Goal: Information Seeking & Learning: Learn about a topic

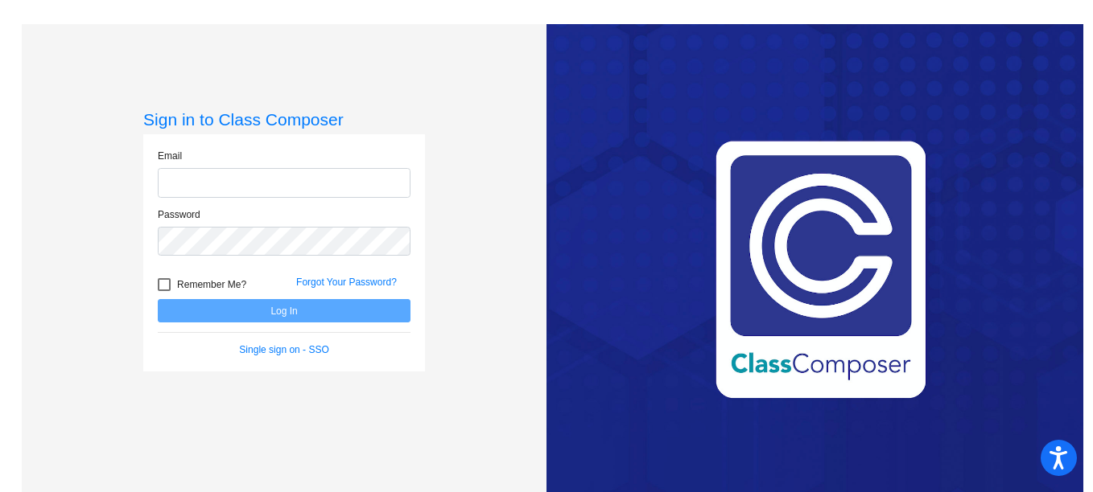
type input "[EMAIL_ADDRESS][DOMAIN_NAME]"
click at [340, 318] on button "Log In" at bounding box center [284, 310] width 253 height 23
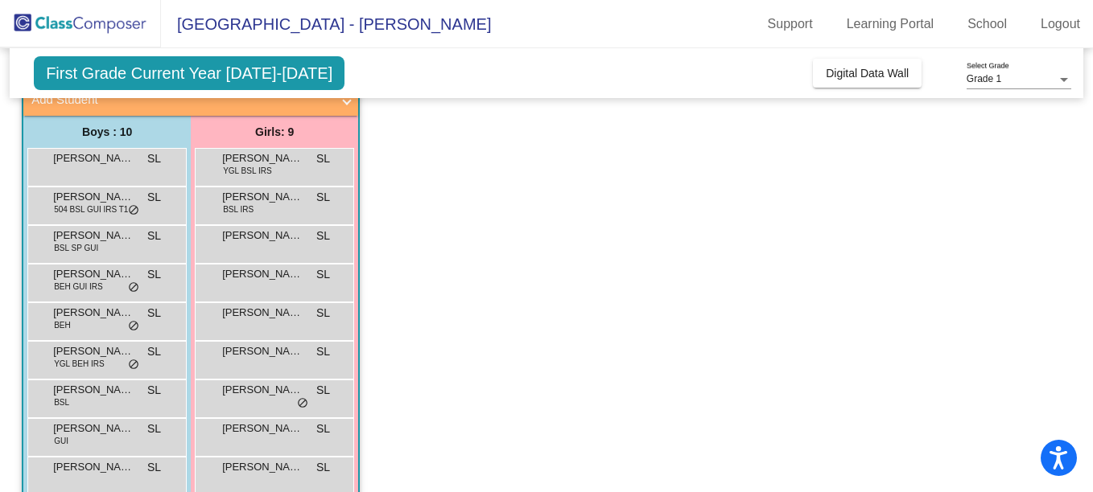
scroll to position [110, 0]
click at [99, 171] on div "[PERSON_NAME] SL lock do_not_disturb_alt" at bounding box center [105, 164] width 154 height 33
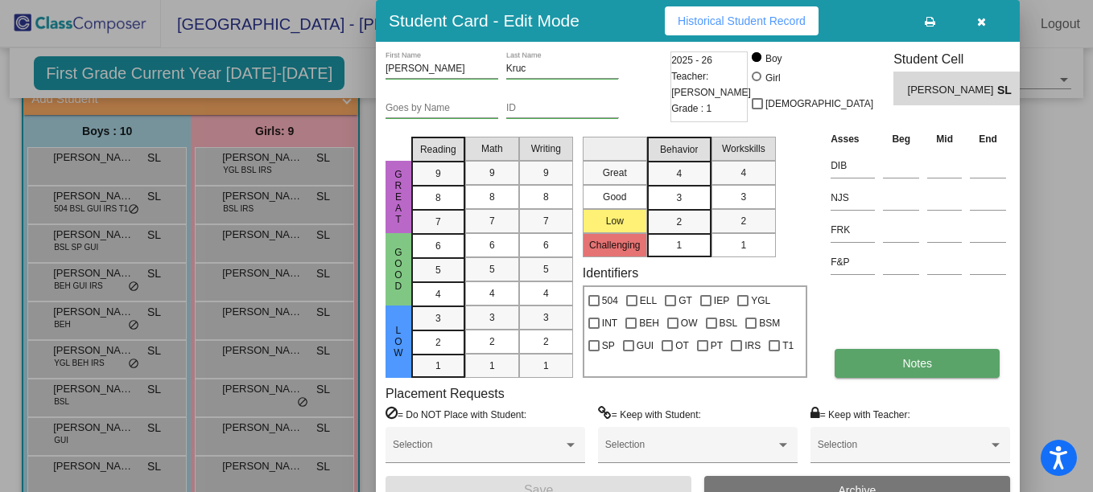
click at [892, 352] on button "Notes" at bounding box center [916, 363] width 165 height 29
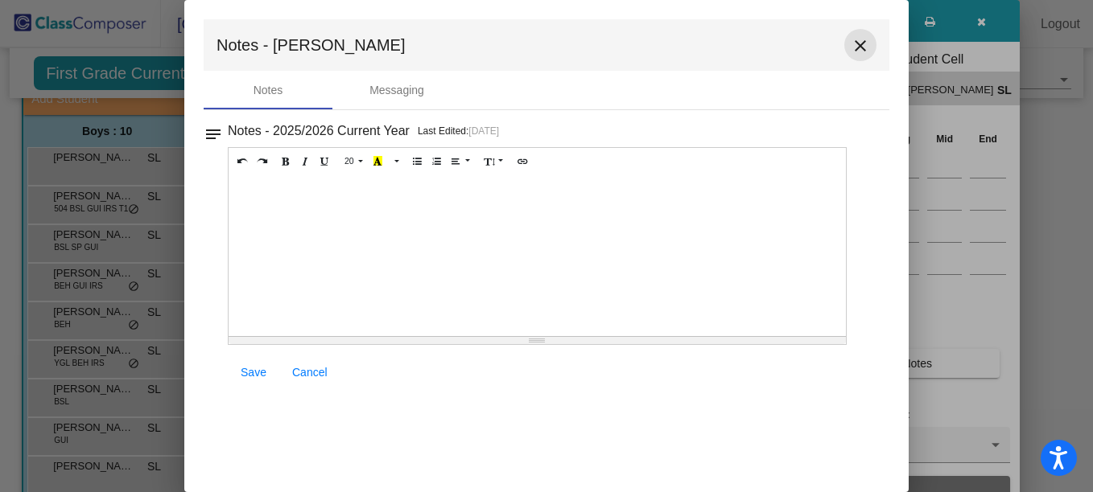
click at [854, 45] on mat-icon "close" at bounding box center [860, 45] width 19 height 19
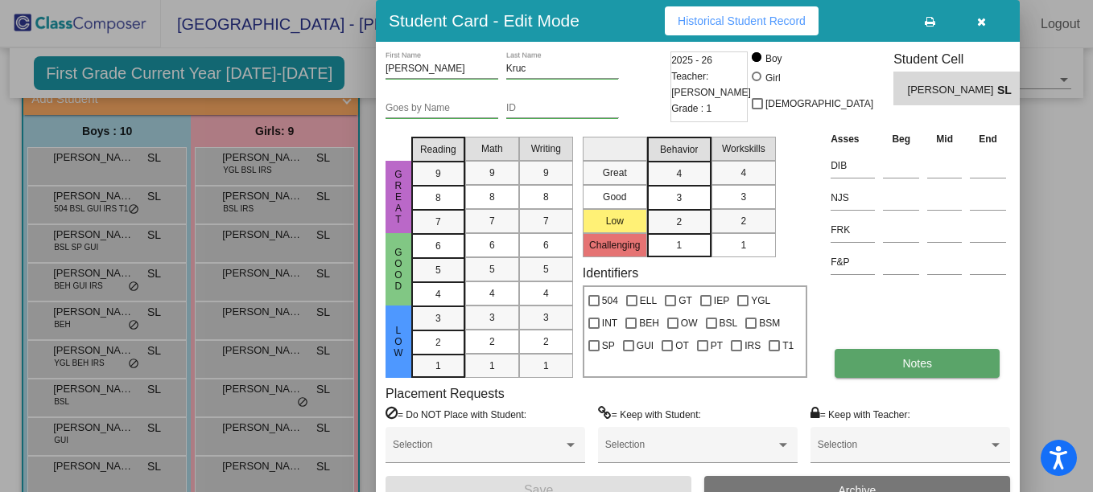
click at [909, 366] on span "Notes" at bounding box center [917, 363] width 30 height 13
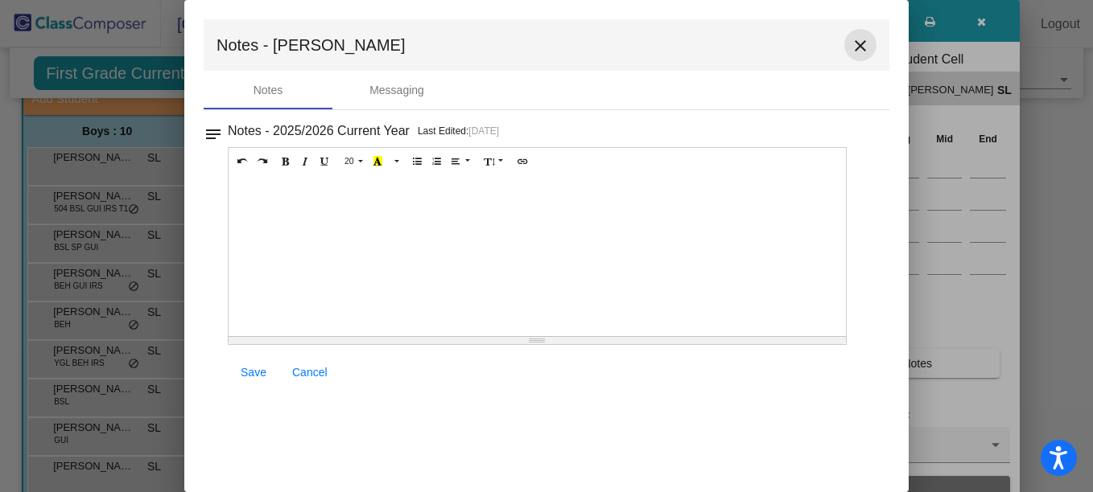
click at [857, 56] on button "close" at bounding box center [860, 45] width 32 height 32
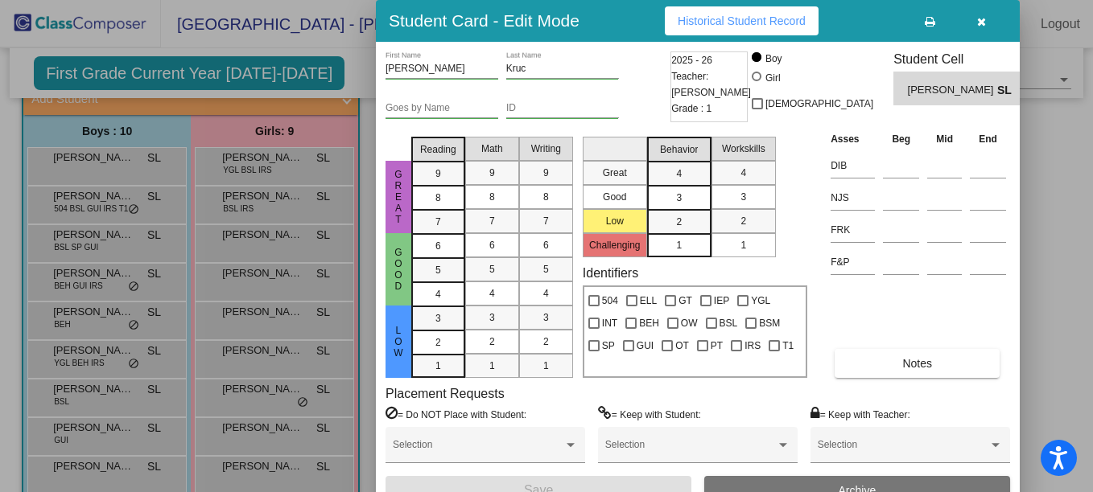
click at [121, 194] on div at bounding box center [546, 246] width 1093 height 492
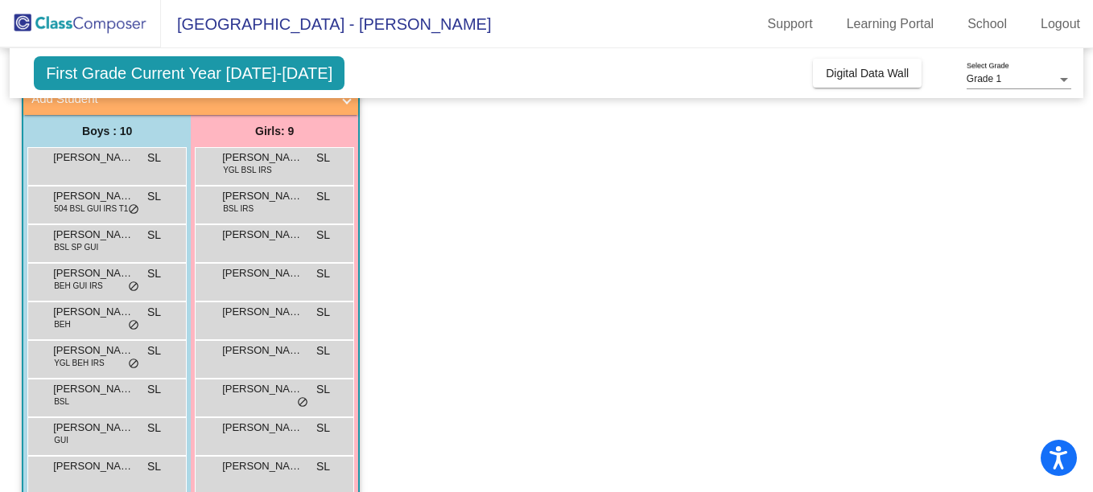
click at [121, 194] on span "[PERSON_NAME]" at bounding box center [93, 196] width 80 height 16
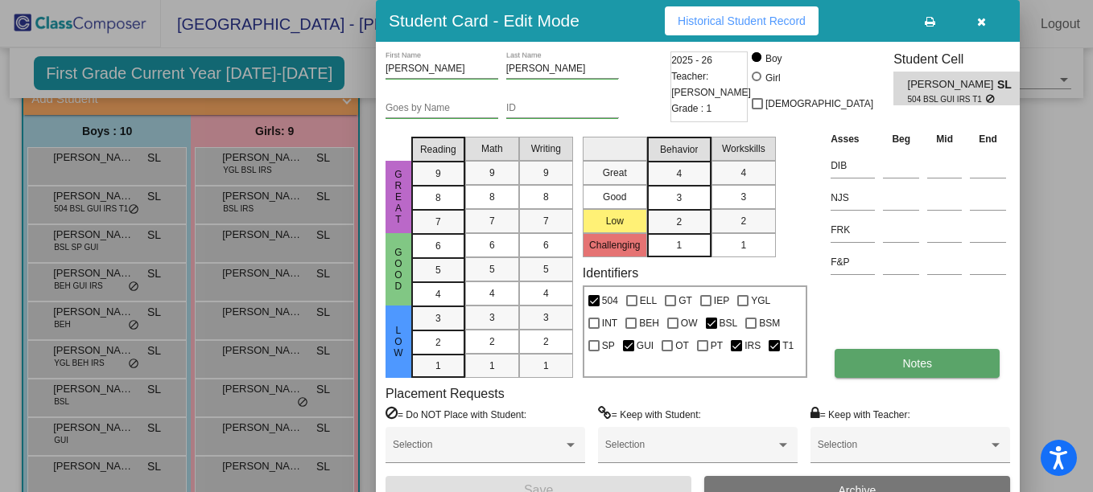
click at [918, 355] on button "Notes" at bounding box center [916, 363] width 165 height 29
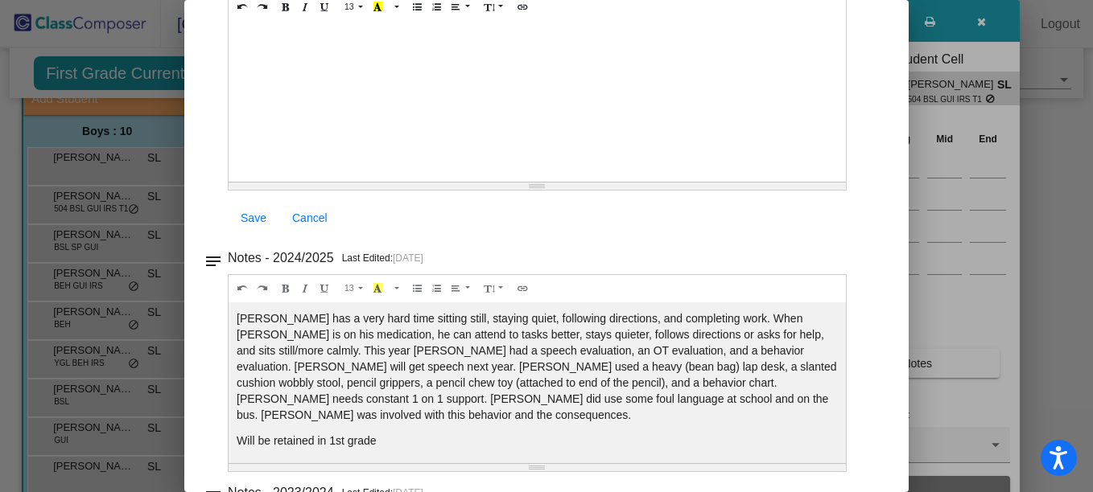
scroll to position [0, 0]
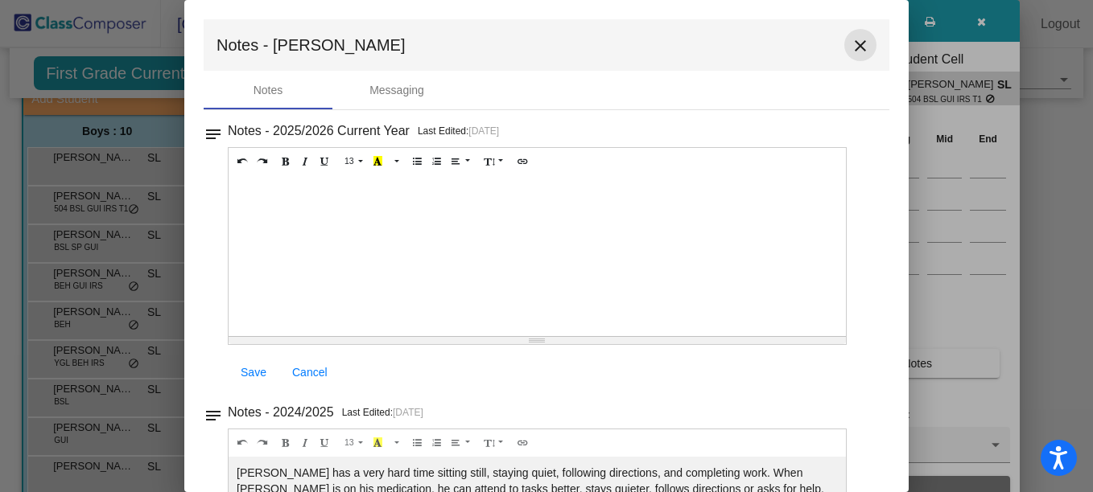
click at [851, 47] on mat-icon "close" at bounding box center [860, 45] width 19 height 19
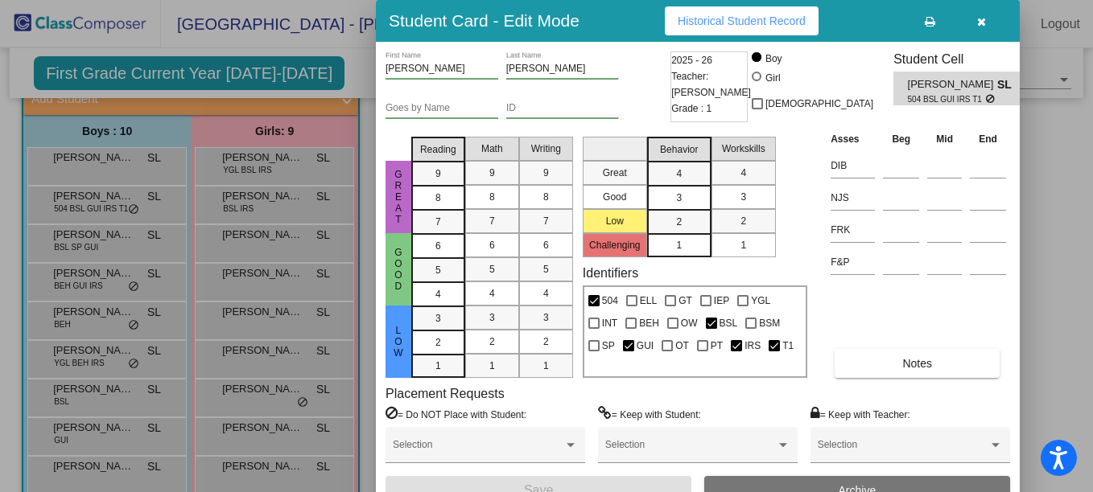
click at [109, 245] on div at bounding box center [546, 246] width 1093 height 492
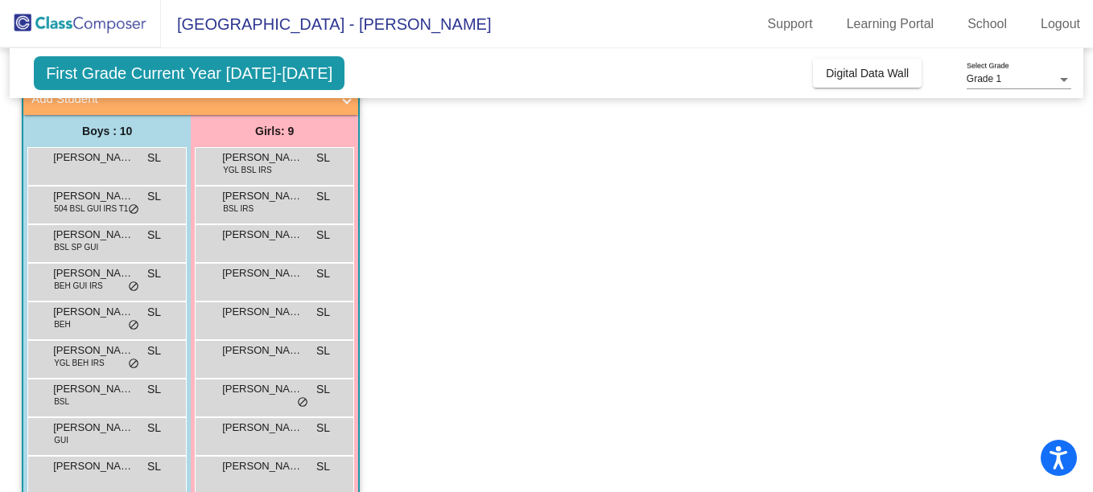
click at [109, 245] on div "[PERSON_NAME] BSL SP GUI SL lock do_not_disturb_alt" at bounding box center [105, 241] width 154 height 33
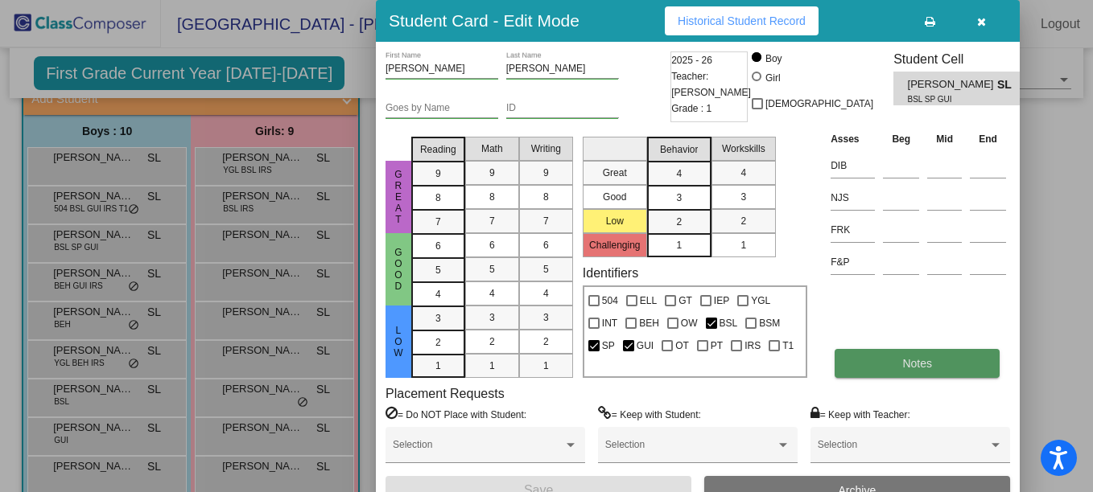
click at [901, 368] on button "Notes" at bounding box center [916, 363] width 165 height 29
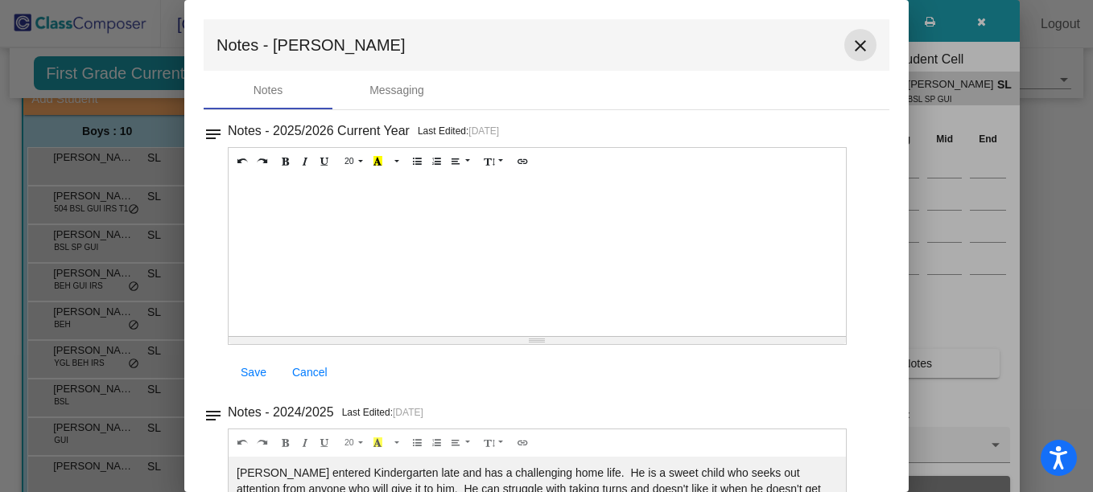
click at [862, 38] on button "close" at bounding box center [860, 45] width 32 height 32
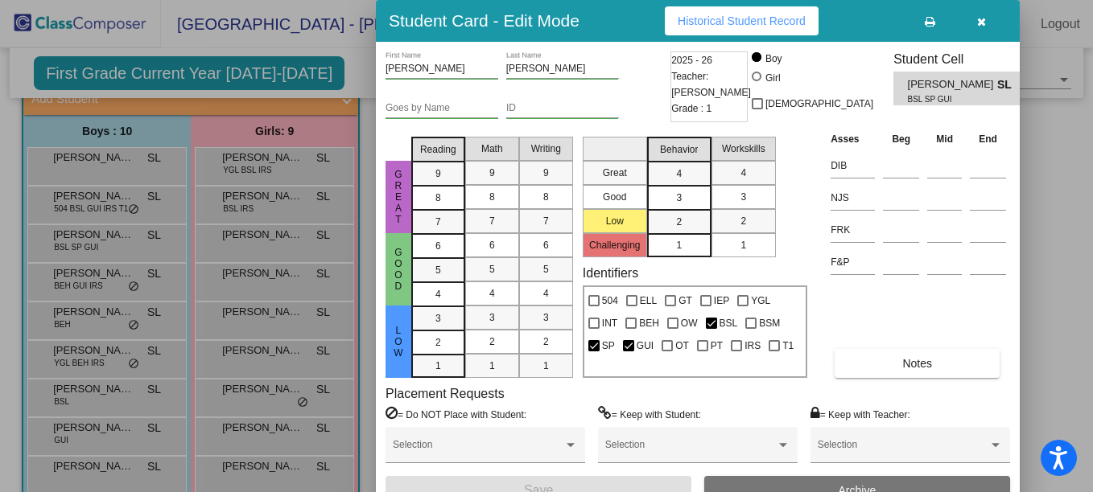
click at [112, 274] on div at bounding box center [546, 246] width 1093 height 492
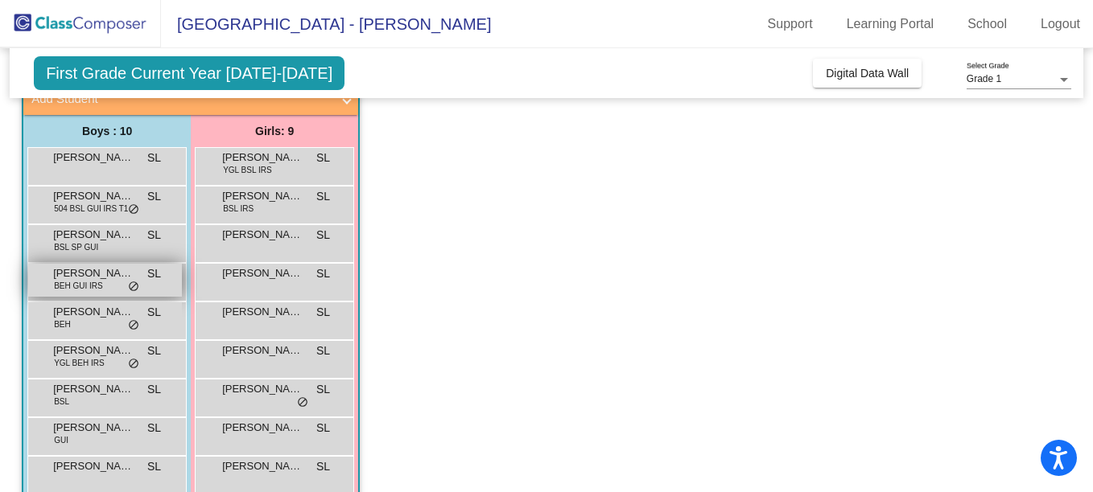
click at [87, 271] on span "[PERSON_NAME]" at bounding box center [93, 274] width 80 height 16
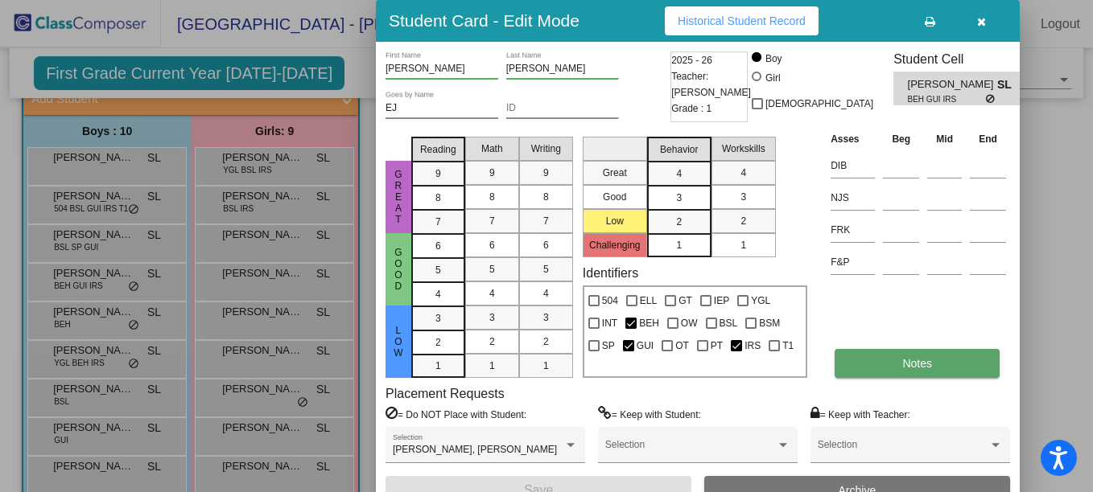
click at [889, 360] on button "Notes" at bounding box center [916, 363] width 165 height 29
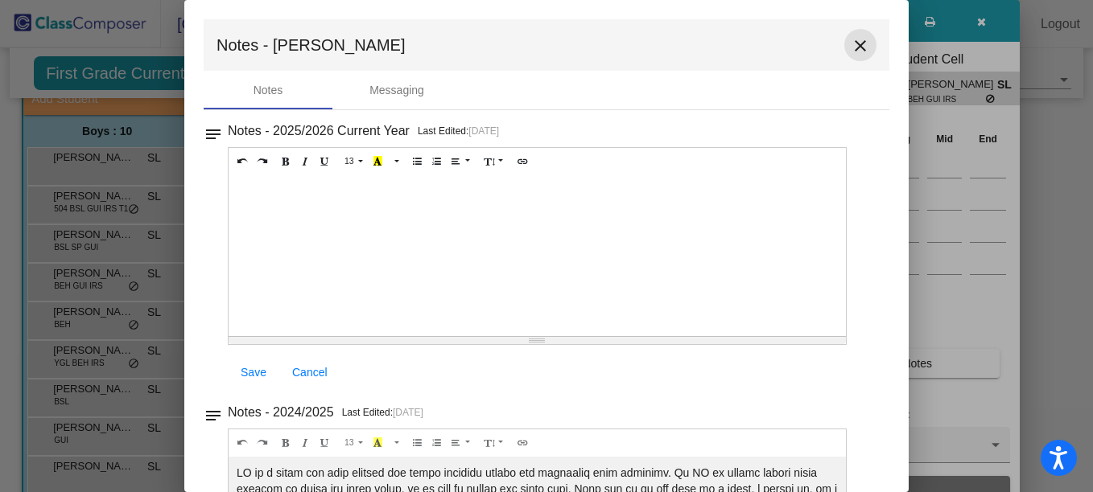
click at [851, 37] on mat-icon "close" at bounding box center [860, 45] width 19 height 19
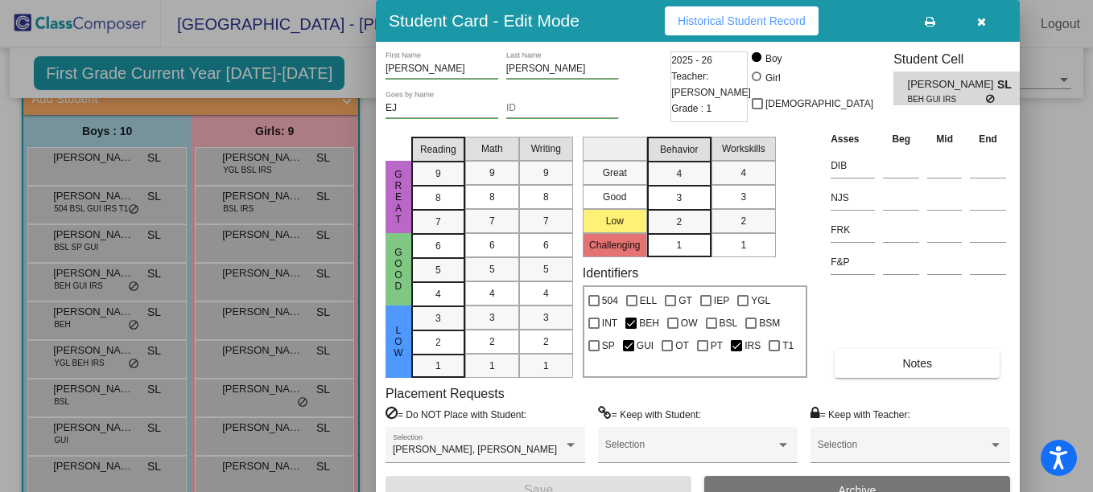
click at [74, 330] on div at bounding box center [546, 246] width 1093 height 492
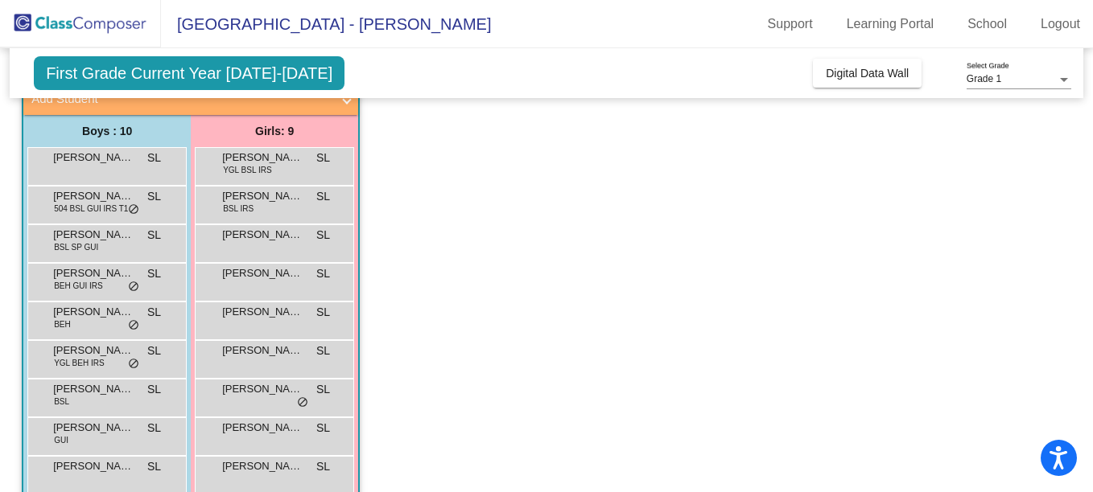
click at [74, 330] on div "[PERSON_NAME] [PERSON_NAME] lock do_not_disturb_alt" at bounding box center [105, 319] width 154 height 33
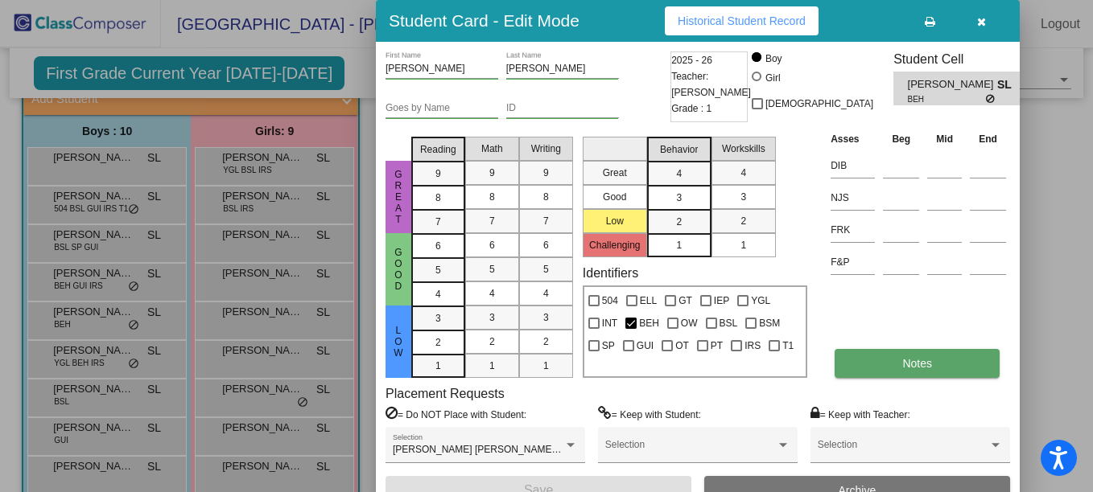
click at [937, 363] on button "Notes" at bounding box center [916, 363] width 165 height 29
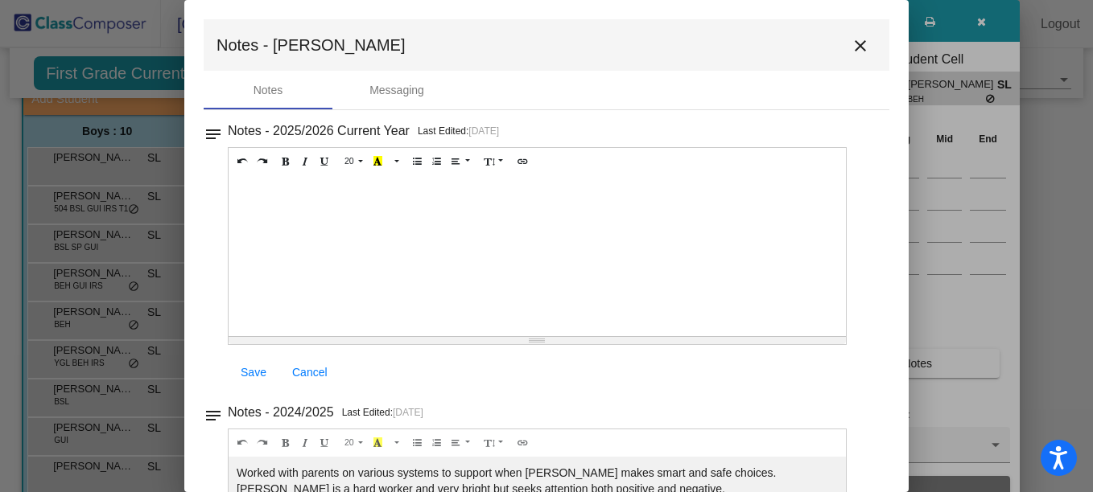
click at [856, 39] on mat-icon "close" at bounding box center [860, 45] width 19 height 19
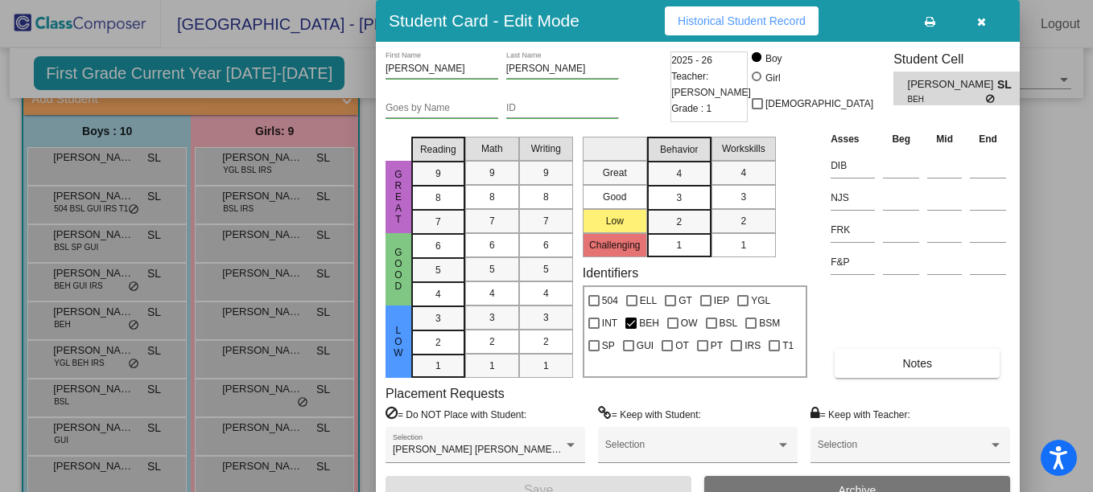
click at [987, 15] on button "button" at bounding box center [980, 20] width 51 height 29
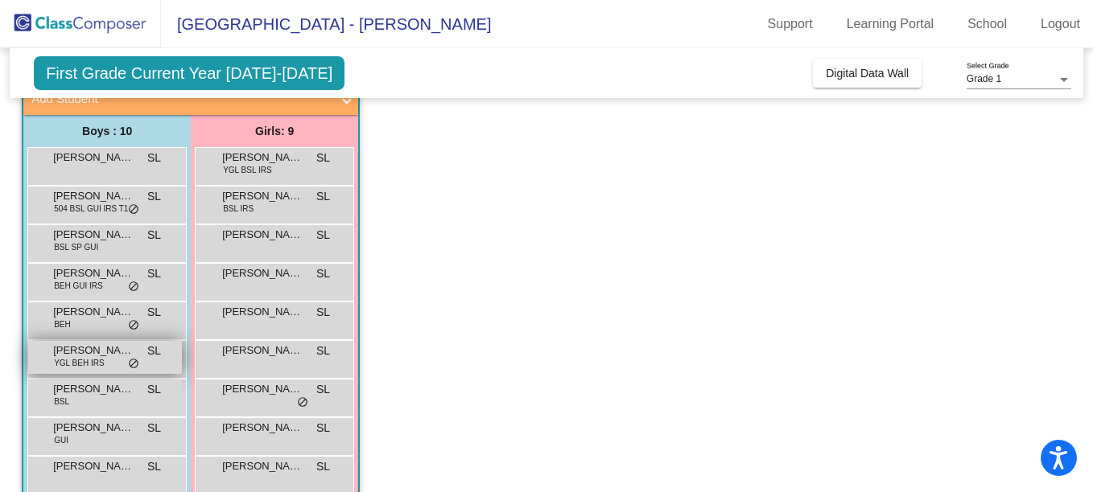
click at [59, 363] on span "YGL BEH IRS" at bounding box center [79, 363] width 50 height 12
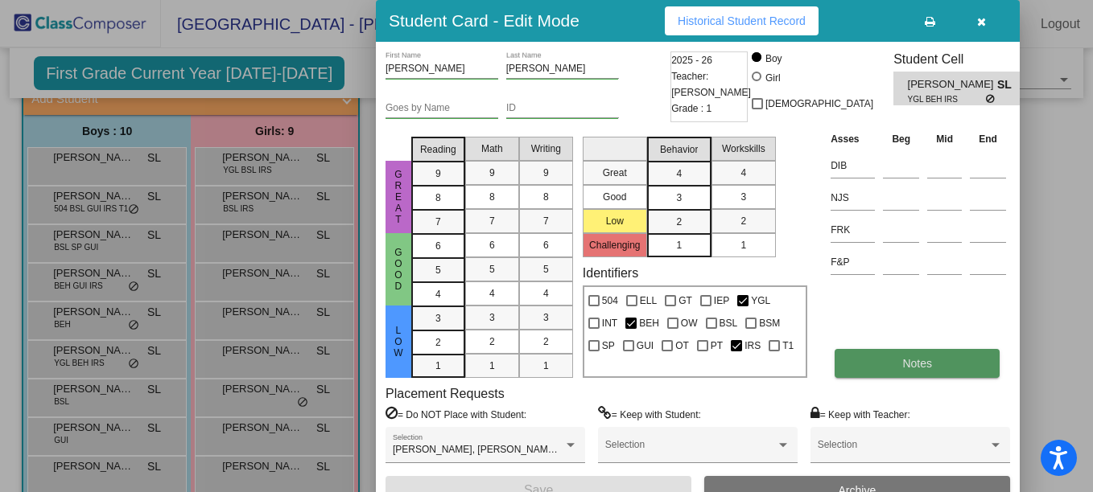
click at [900, 360] on button "Notes" at bounding box center [916, 363] width 165 height 29
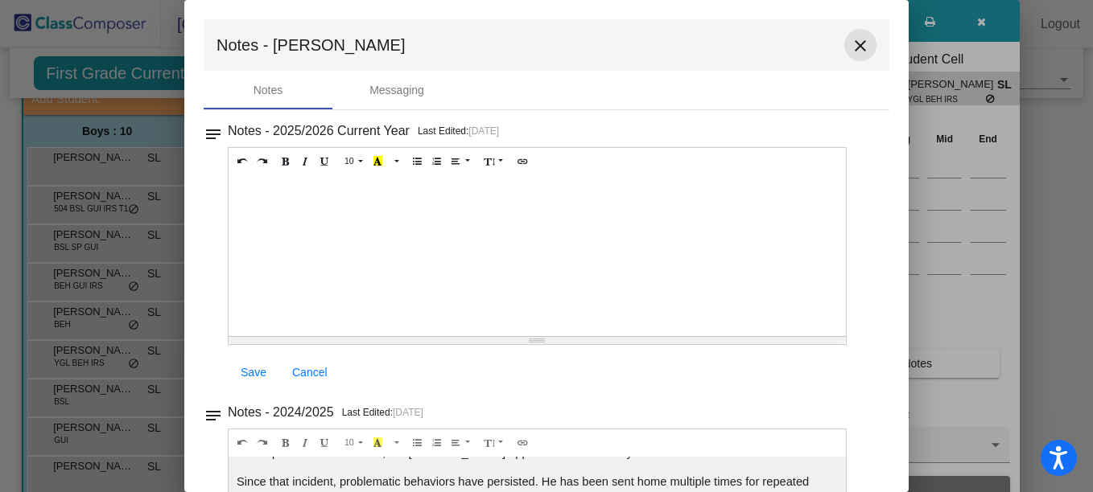
click at [856, 39] on mat-icon "close" at bounding box center [860, 45] width 19 height 19
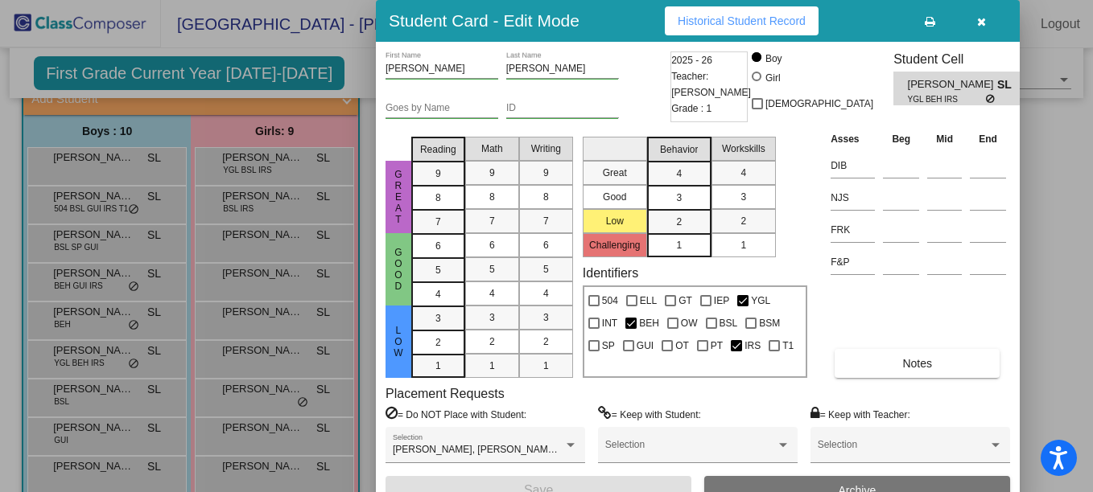
click at [98, 382] on div at bounding box center [546, 246] width 1093 height 492
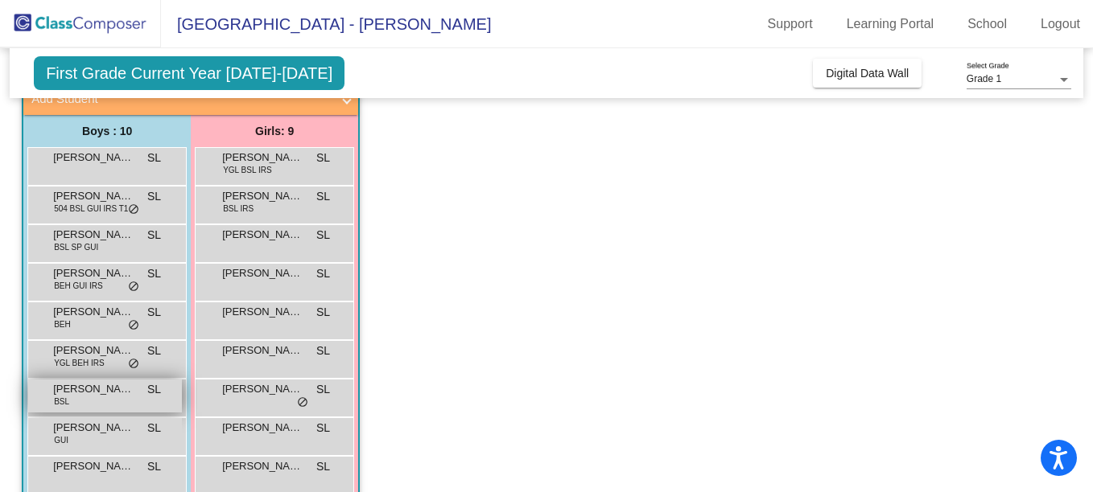
click at [72, 398] on div "[PERSON_NAME] BSL SL lock do_not_disturb_alt" at bounding box center [105, 396] width 154 height 33
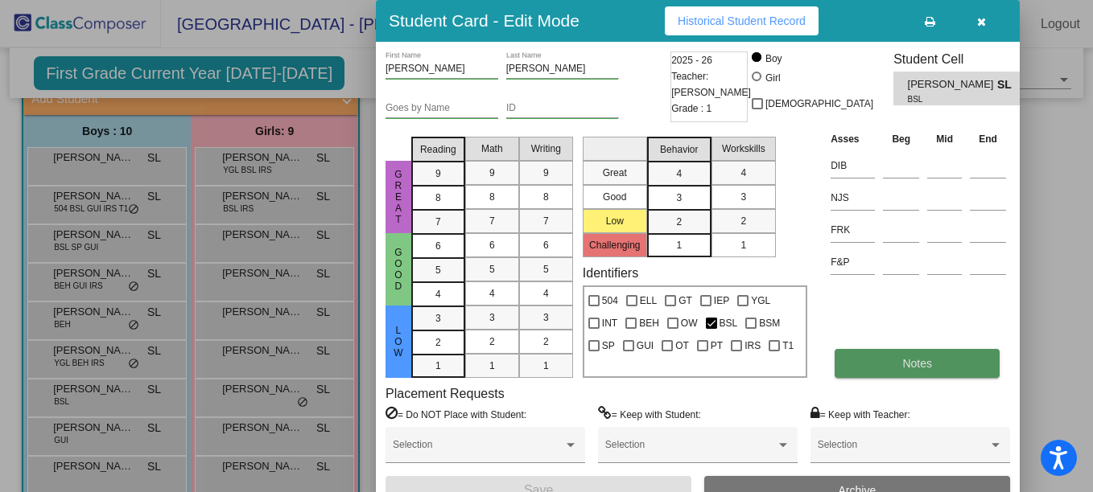
click at [873, 364] on button "Notes" at bounding box center [916, 363] width 165 height 29
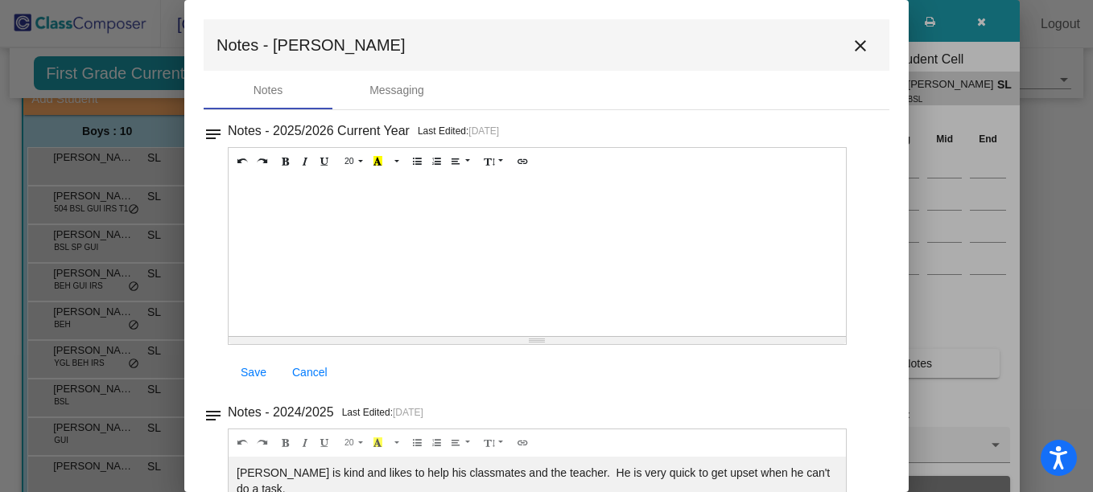
click at [857, 35] on button "close" at bounding box center [860, 45] width 32 height 32
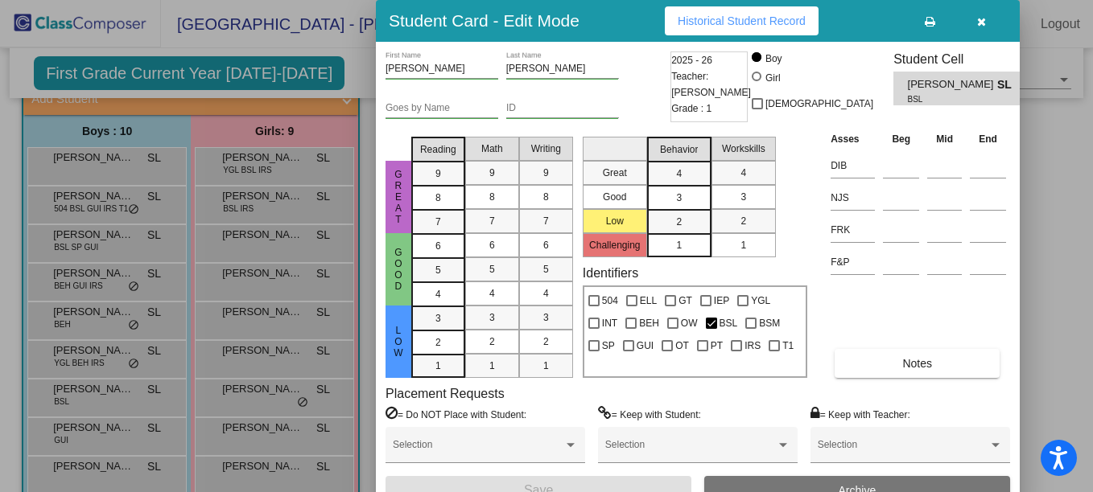
click at [90, 434] on div at bounding box center [546, 246] width 1093 height 492
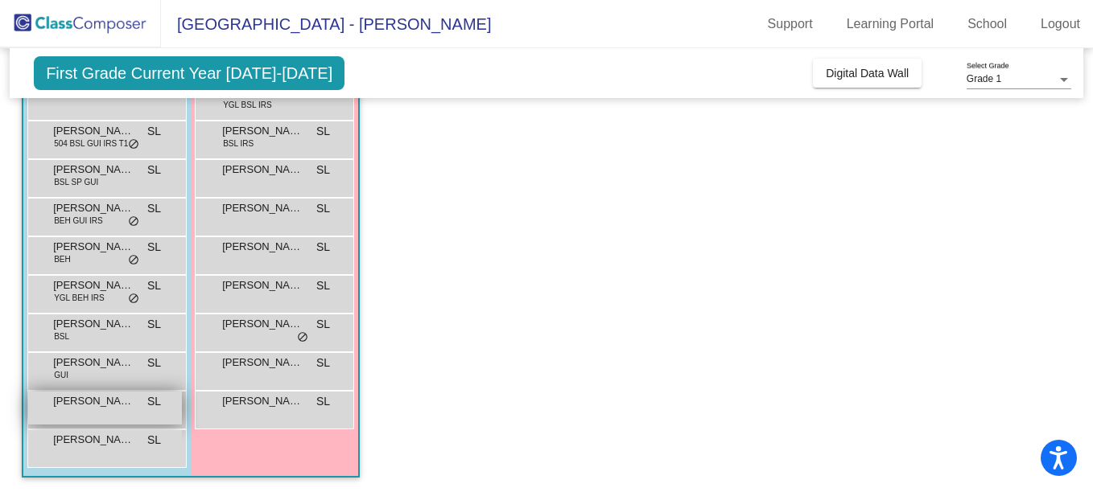
scroll to position [177, 0]
click at [80, 402] on span "[PERSON_NAME]" at bounding box center [93, 400] width 80 height 16
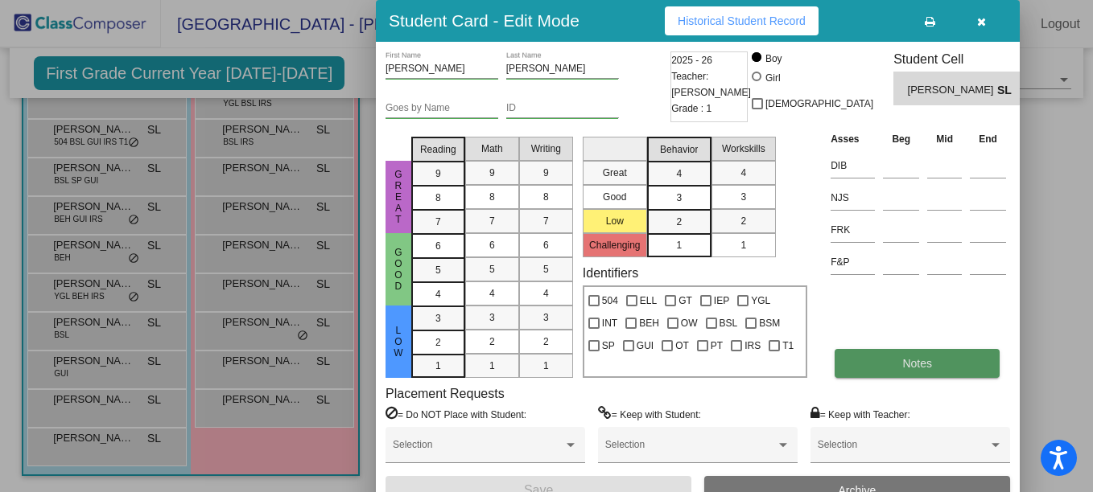
click at [867, 351] on button "Notes" at bounding box center [916, 363] width 165 height 29
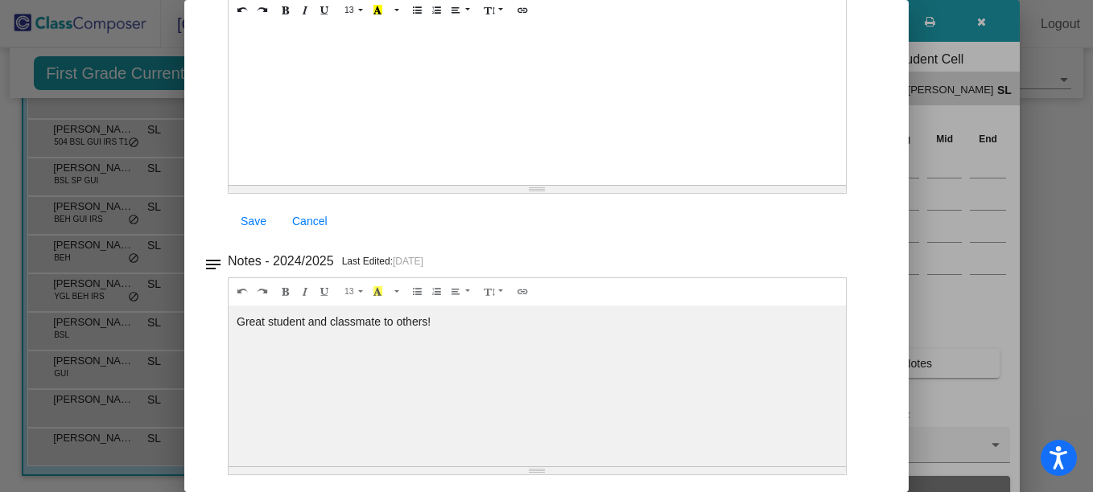
scroll to position [0, 0]
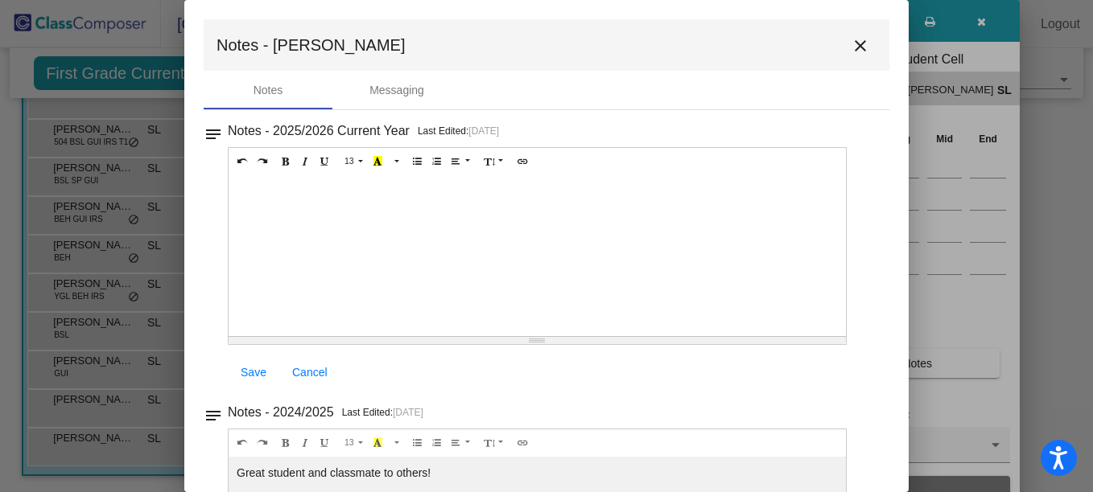
click at [854, 43] on mat-icon "close" at bounding box center [860, 45] width 19 height 19
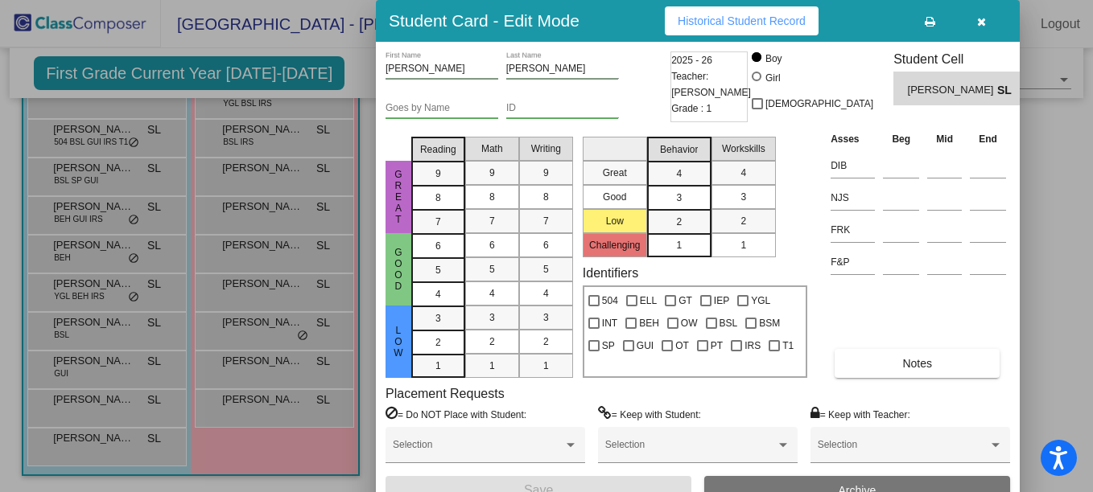
click at [81, 440] on div at bounding box center [546, 246] width 1093 height 492
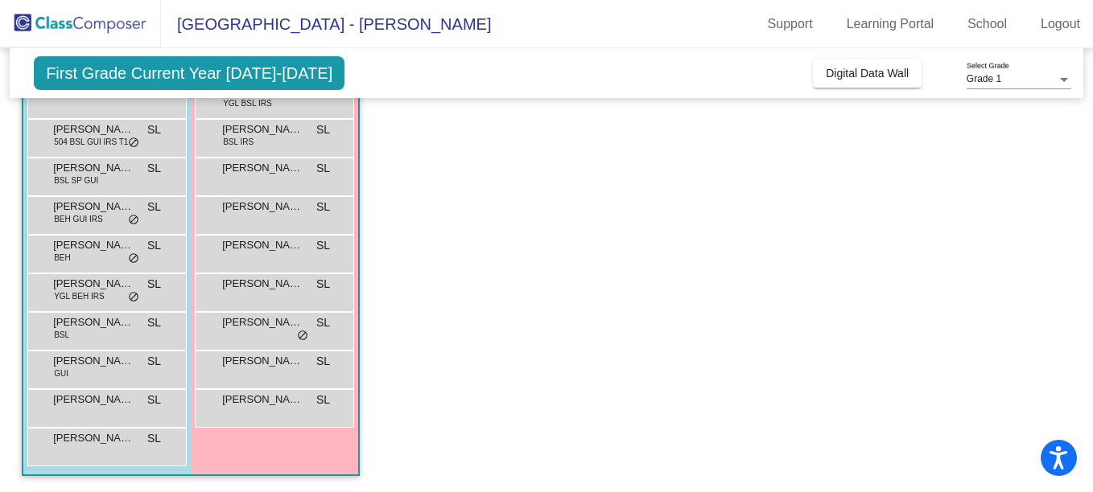
click at [81, 440] on span "[PERSON_NAME]" at bounding box center [93, 439] width 80 height 16
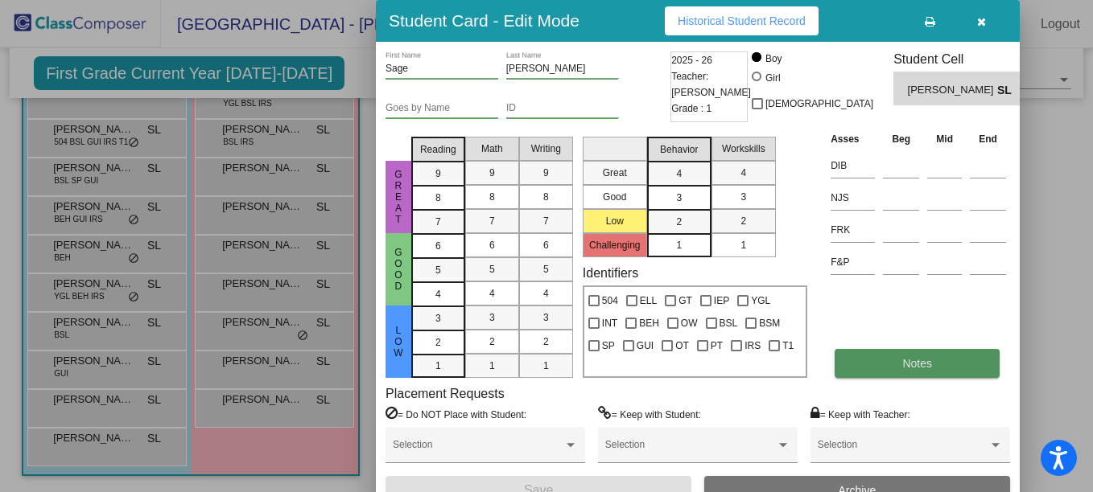
click at [890, 366] on button "Notes" at bounding box center [916, 363] width 165 height 29
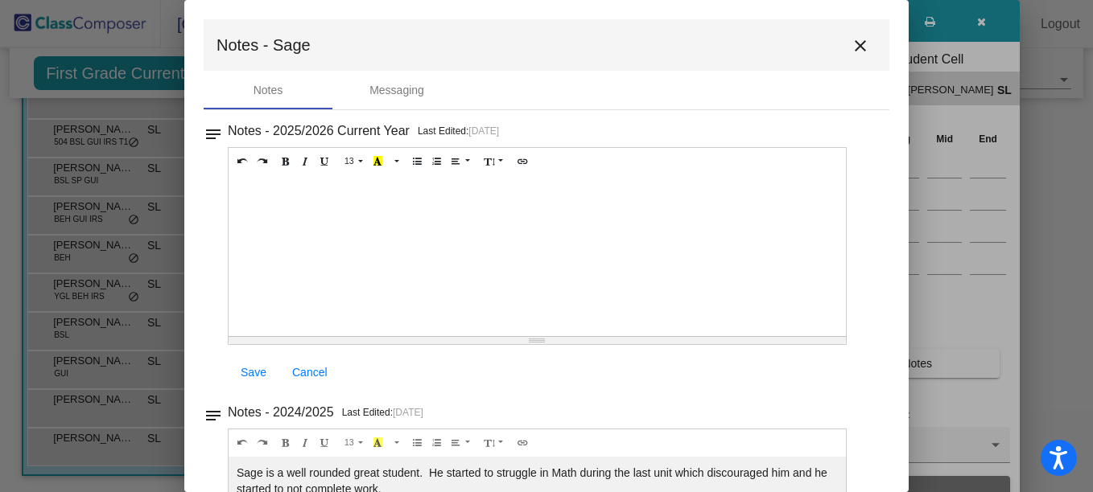
click at [856, 49] on mat-icon "close" at bounding box center [860, 45] width 19 height 19
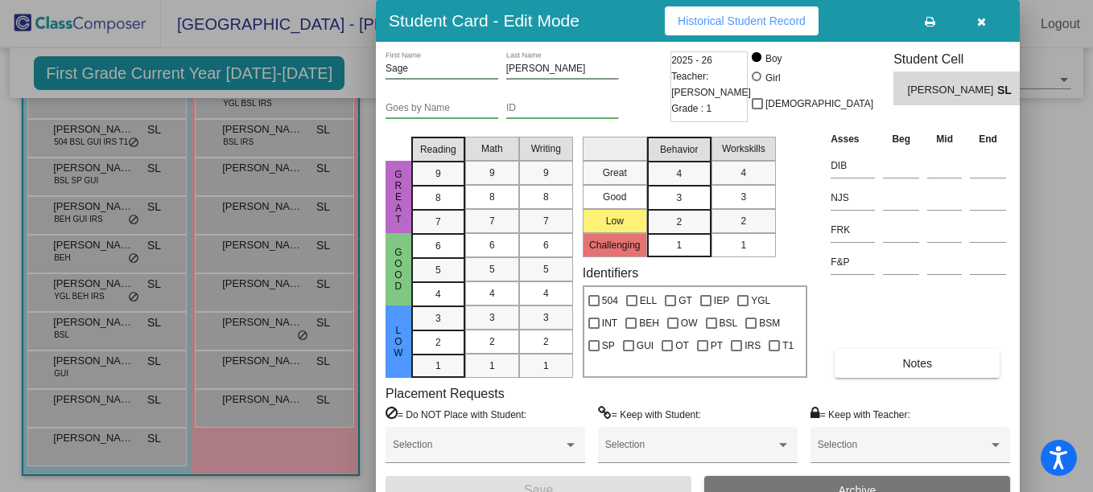
click at [979, 19] on icon "button" at bounding box center [981, 21] width 9 height 11
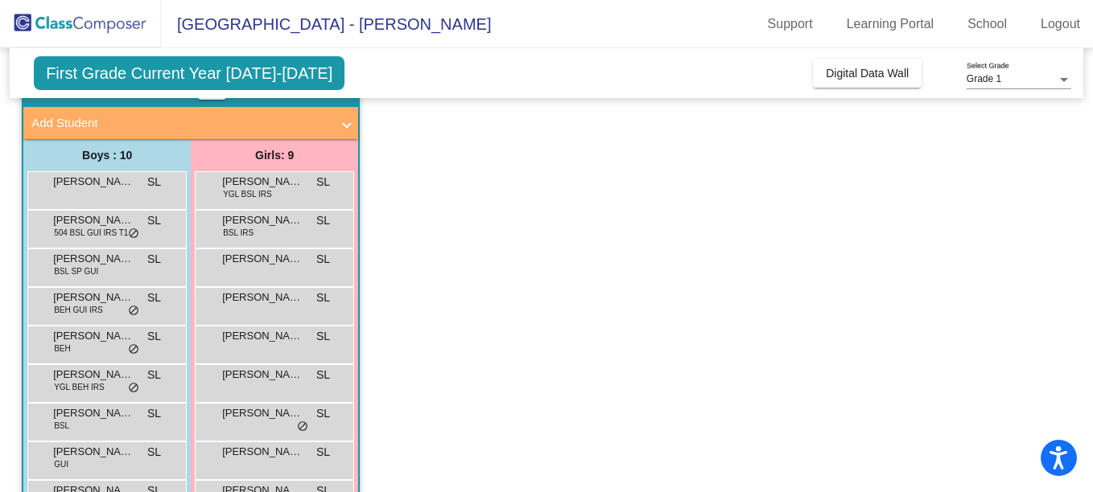
scroll to position [85, 0]
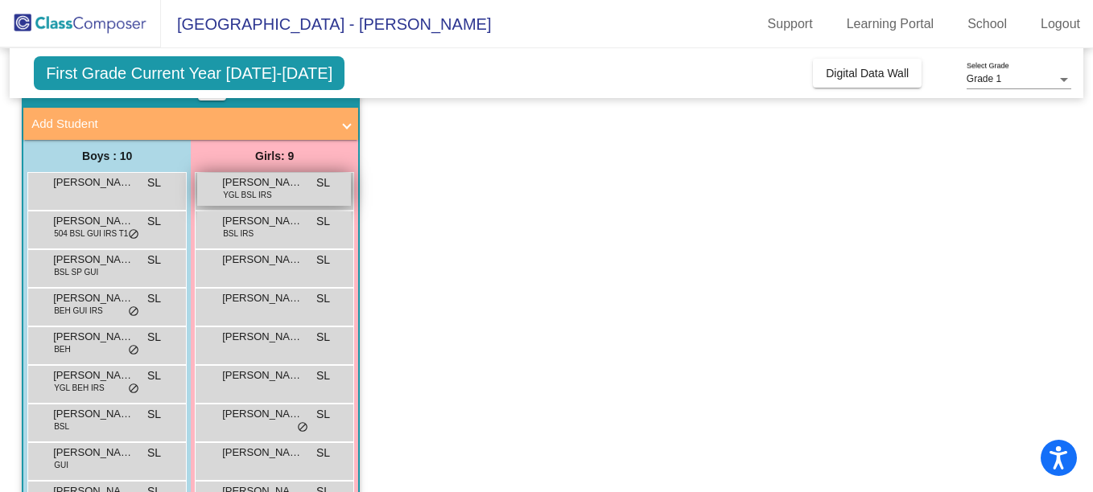
click at [291, 192] on div "[PERSON_NAME] YGL BSL IRS SL lock do_not_disturb_alt" at bounding box center [274, 189] width 154 height 33
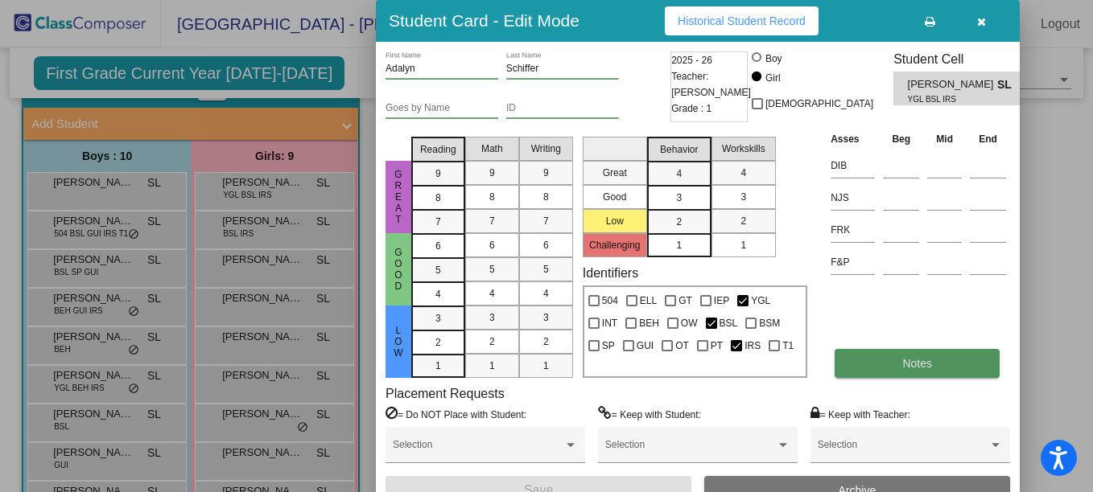
click at [912, 358] on span "Notes" at bounding box center [917, 363] width 30 height 13
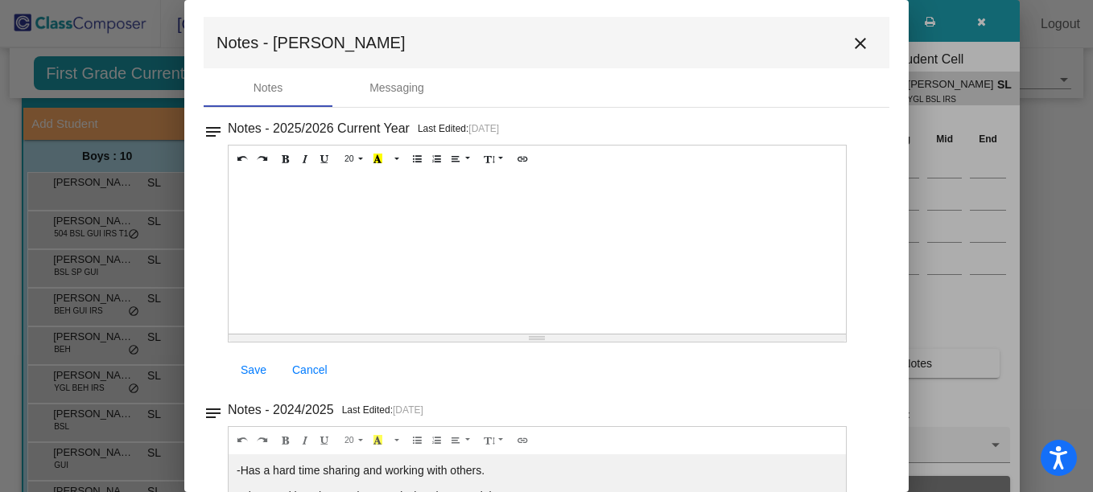
scroll to position [2, 0]
click at [851, 44] on mat-icon "close" at bounding box center [860, 44] width 19 height 19
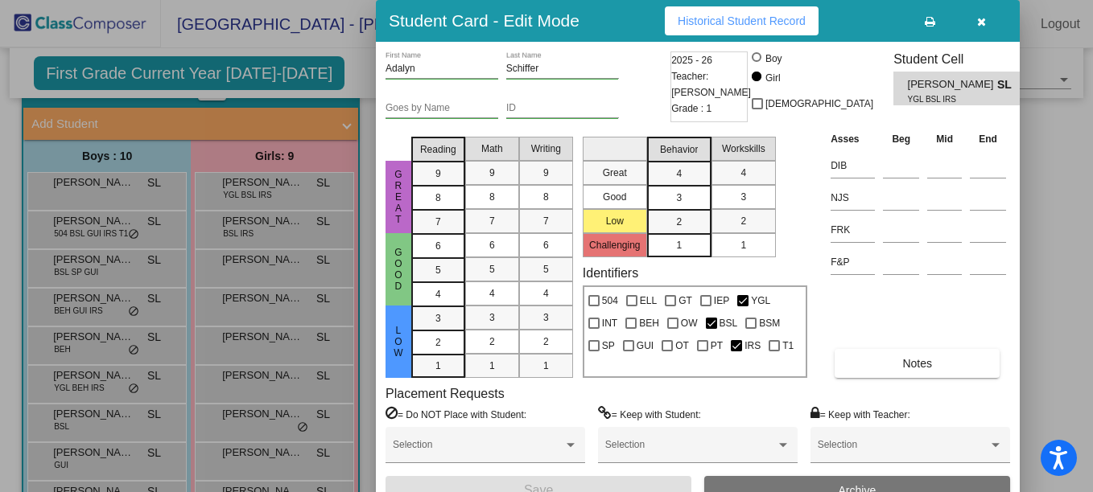
click at [268, 232] on div at bounding box center [546, 246] width 1093 height 492
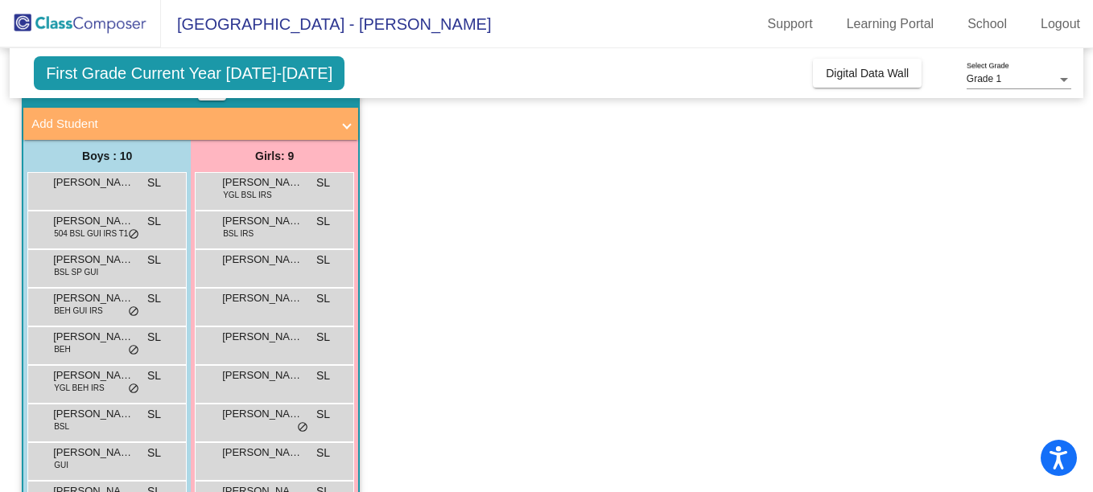
click at [268, 232] on div "[PERSON_NAME] BSL IRS SL lock do_not_disturb_alt" at bounding box center [274, 228] width 154 height 33
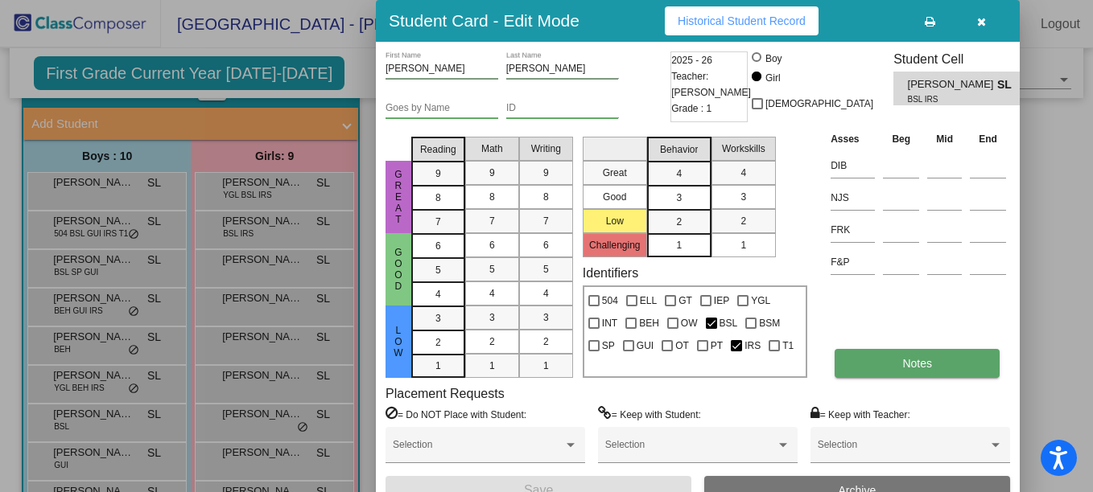
click at [921, 360] on span "Notes" at bounding box center [917, 363] width 30 height 13
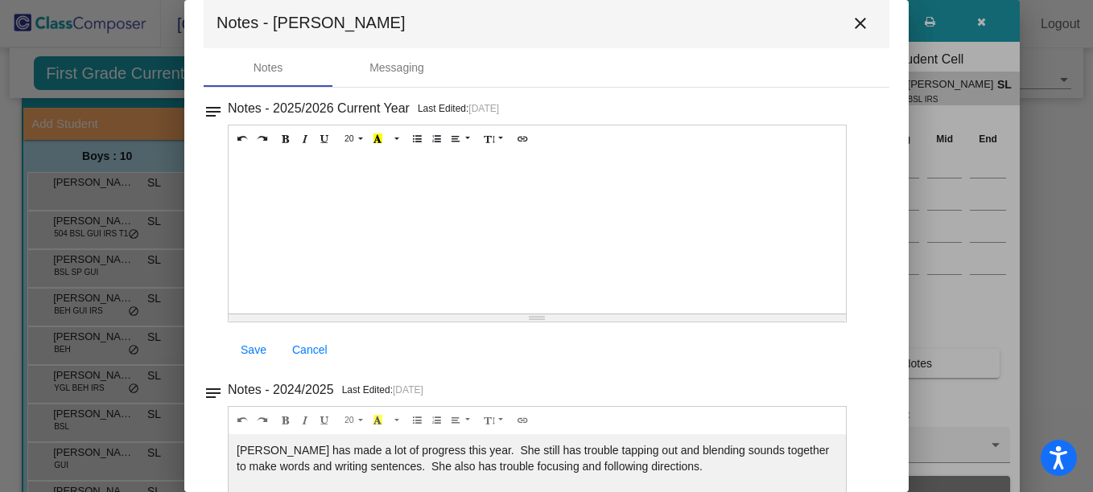
scroll to position [0, 0]
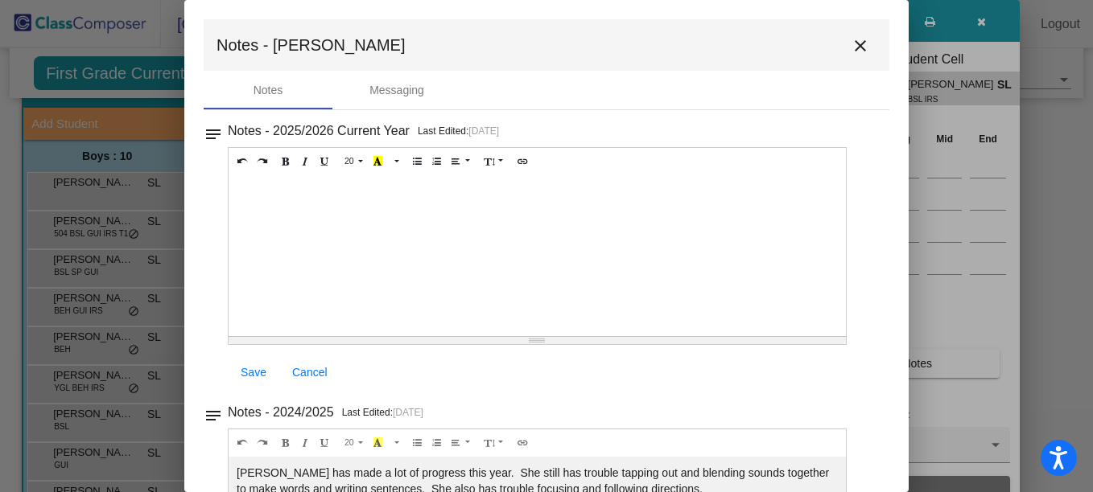
click at [851, 51] on mat-icon "close" at bounding box center [860, 45] width 19 height 19
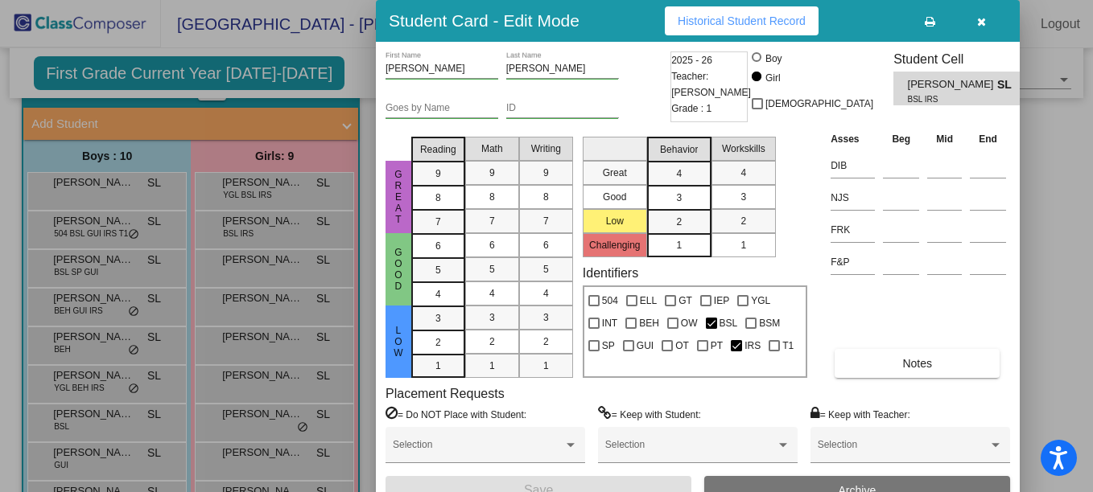
click at [992, 28] on button "button" at bounding box center [980, 20] width 51 height 29
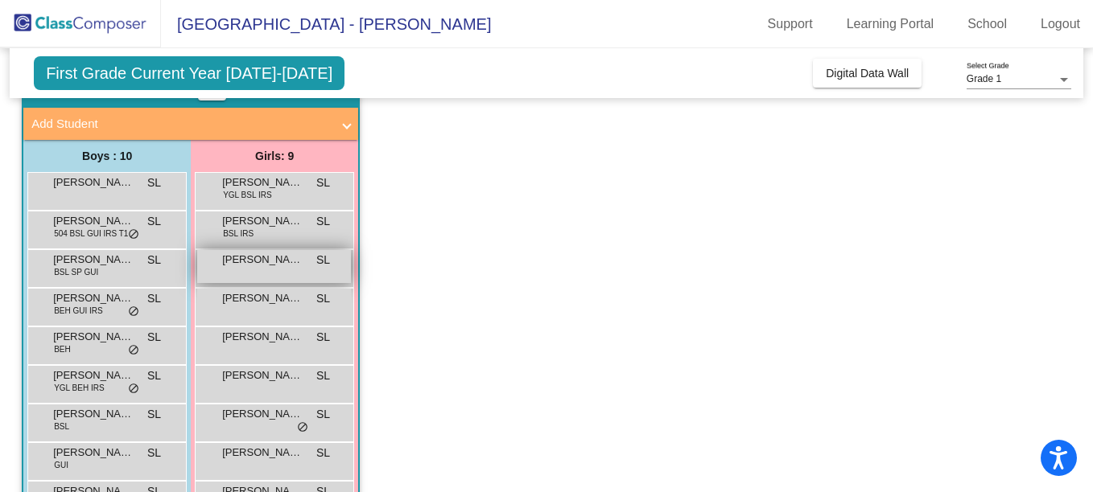
click at [274, 260] on span "[PERSON_NAME]" at bounding box center [262, 260] width 80 height 16
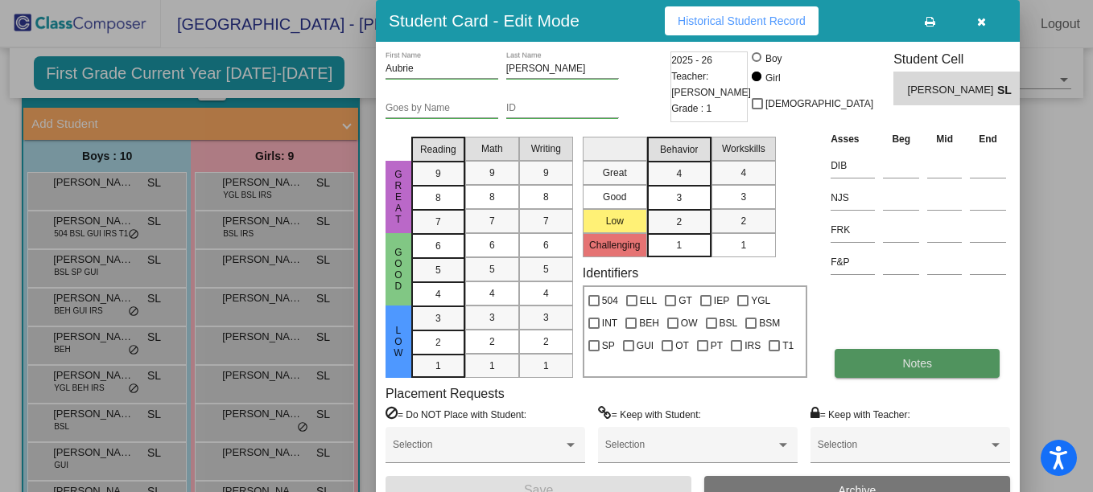
click at [918, 365] on span "Notes" at bounding box center [917, 363] width 30 height 13
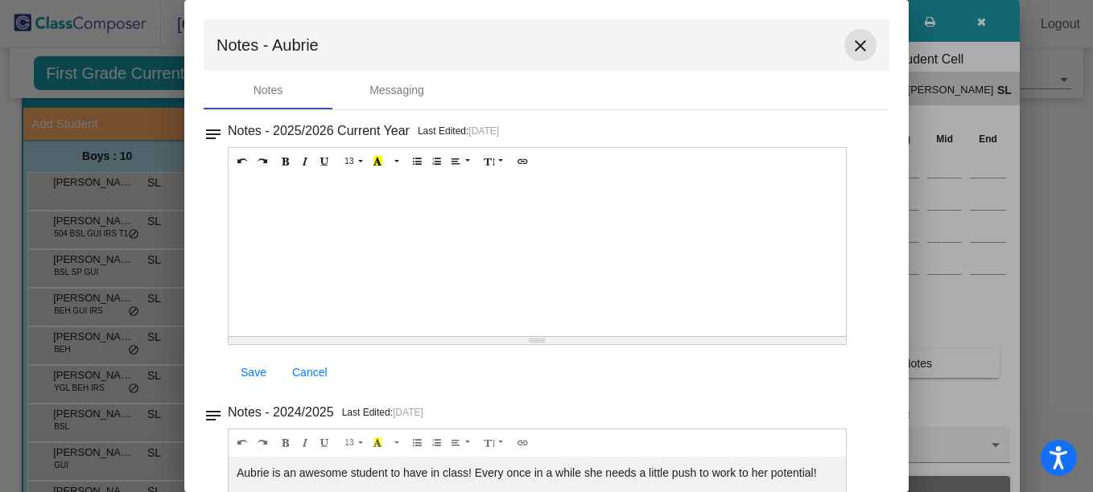
click at [855, 54] on mat-icon "close" at bounding box center [860, 45] width 19 height 19
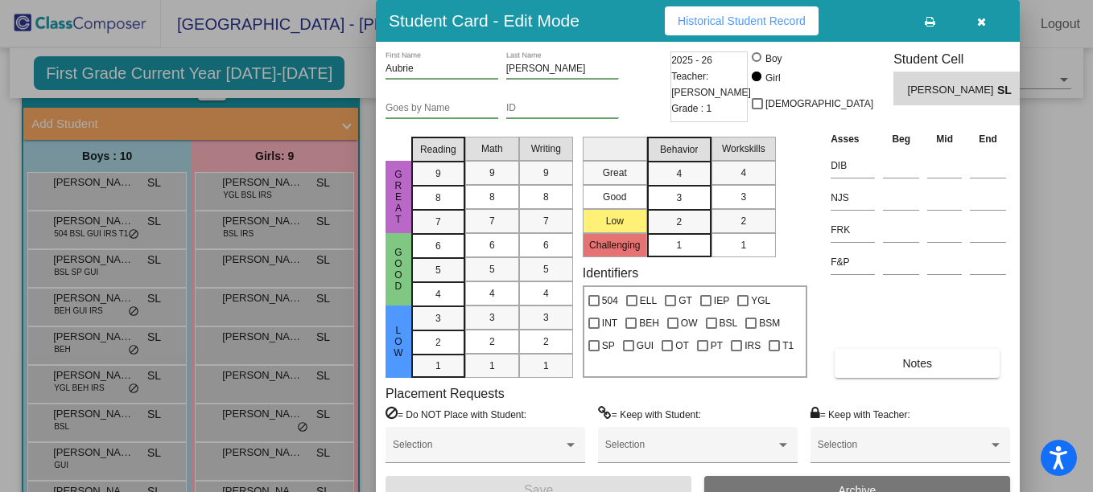
click at [984, 14] on span "button" at bounding box center [981, 20] width 9 height 13
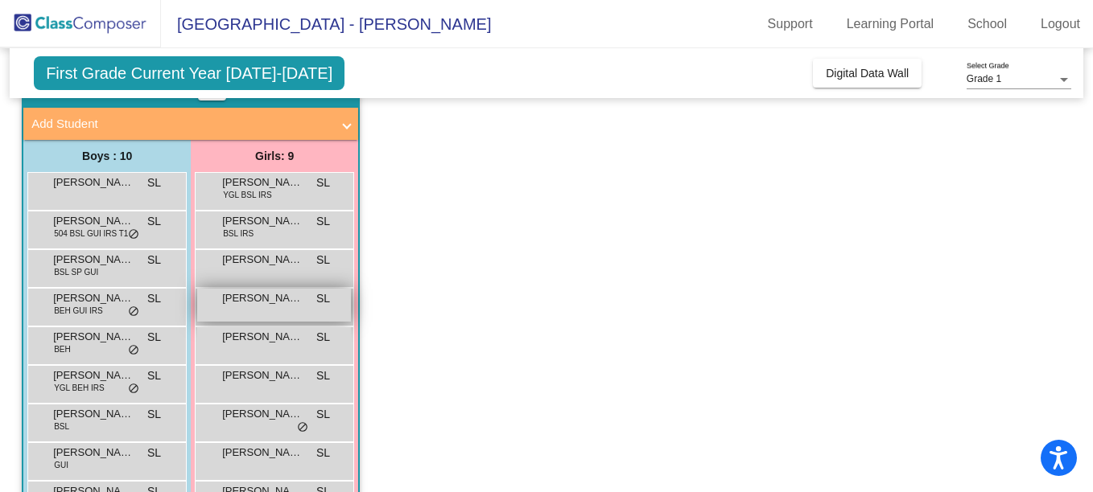
click at [229, 306] on span "[PERSON_NAME]" at bounding box center [262, 298] width 80 height 16
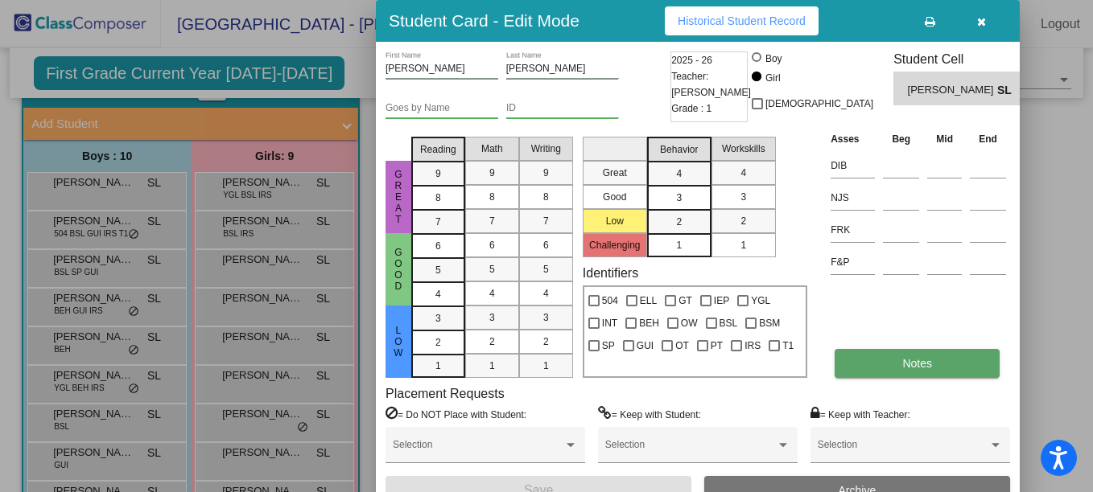
click at [939, 352] on button "Notes" at bounding box center [916, 363] width 165 height 29
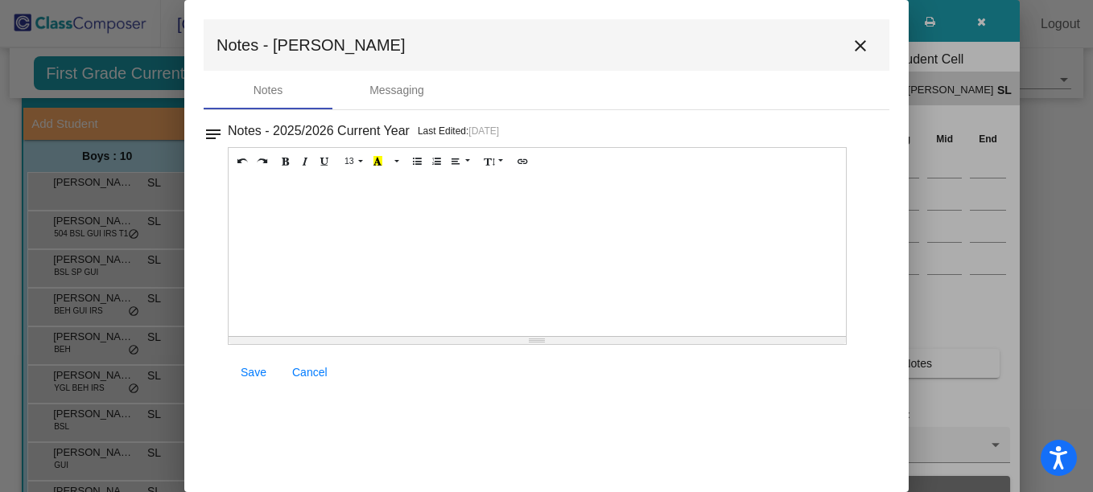
click at [864, 43] on mat-icon "close" at bounding box center [860, 45] width 19 height 19
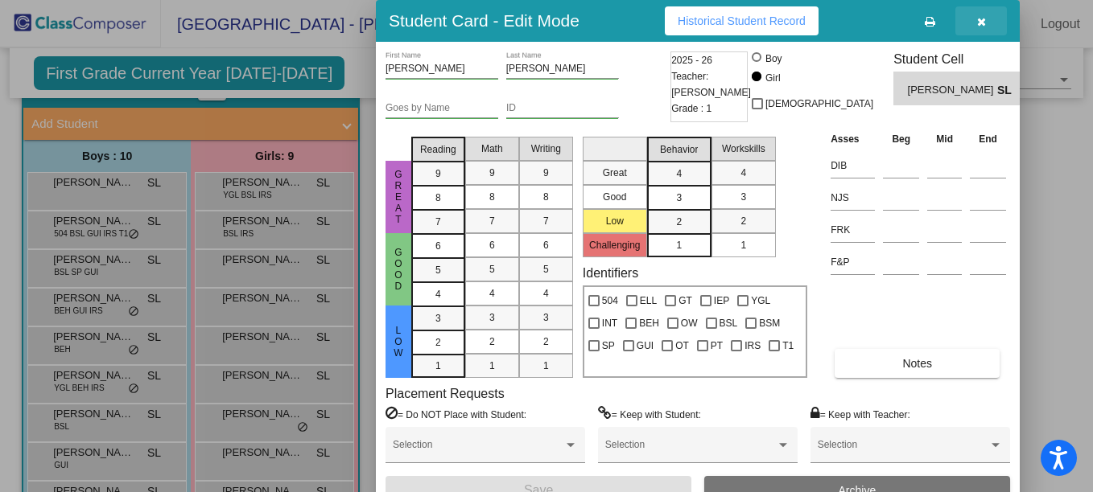
click at [986, 18] on button "button" at bounding box center [980, 20] width 51 height 29
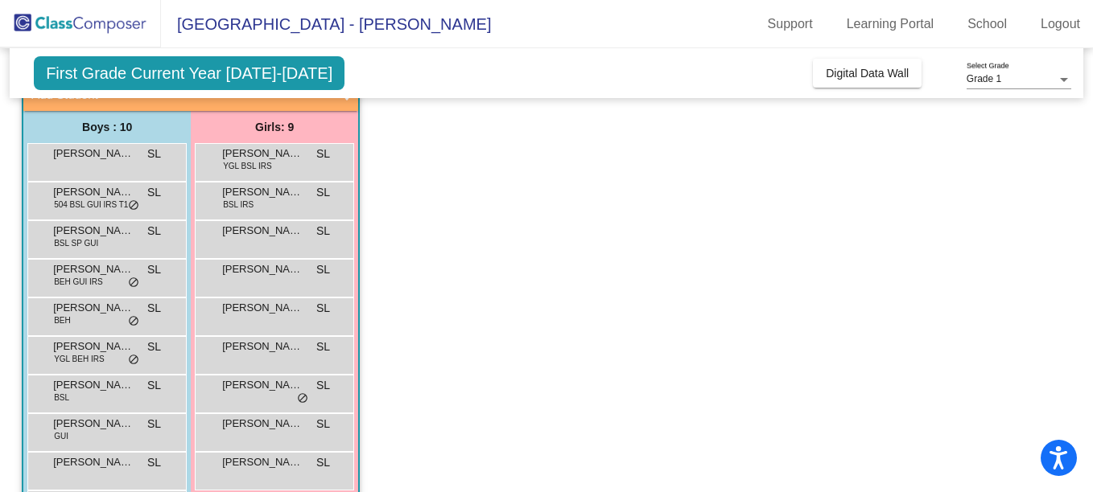
scroll to position [115, 0]
click at [287, 311] on span "[PERSON_NAME]" at bounding box center [262, 307] width 80 height 16
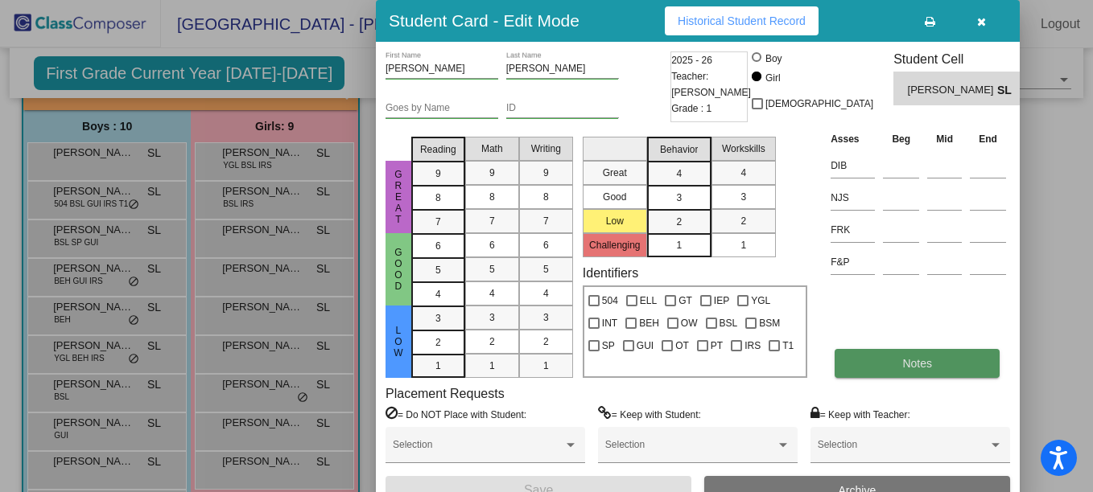
click at [911, 371] on button "Notes" at bounding box center [916, 363] width 165 height 29
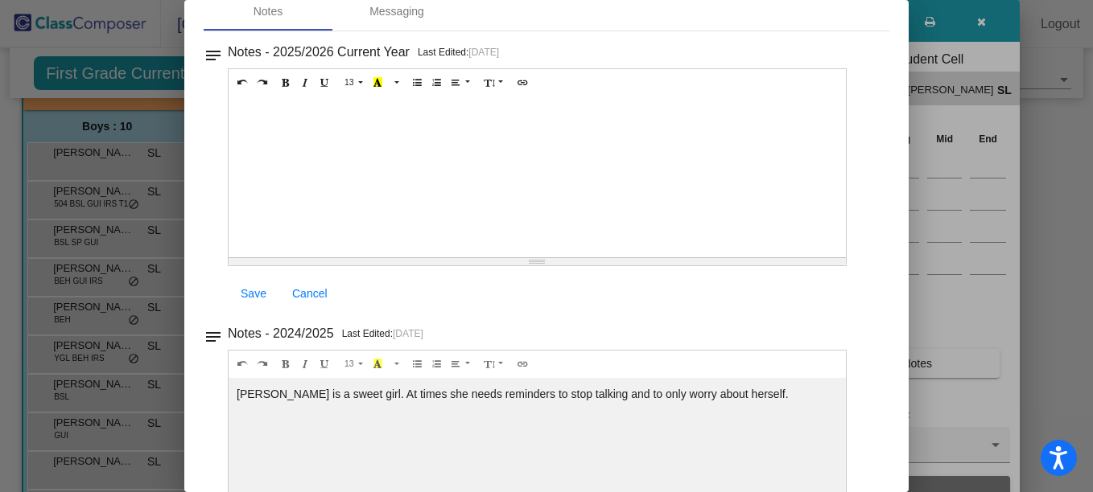
scroll to position [0, 0]
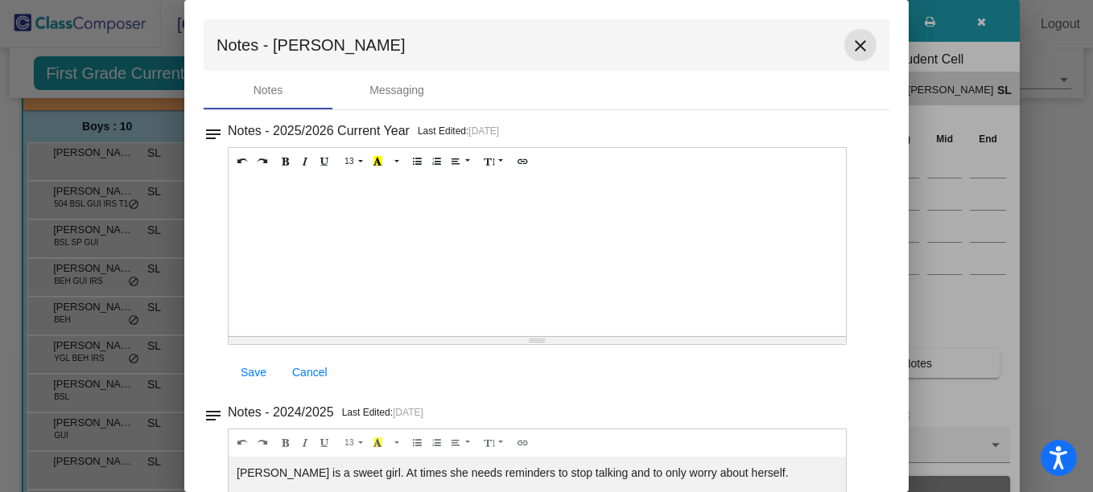
click at [854, 44] on mat-icon "close" at bounding box center [860, 45] width 19 height 19
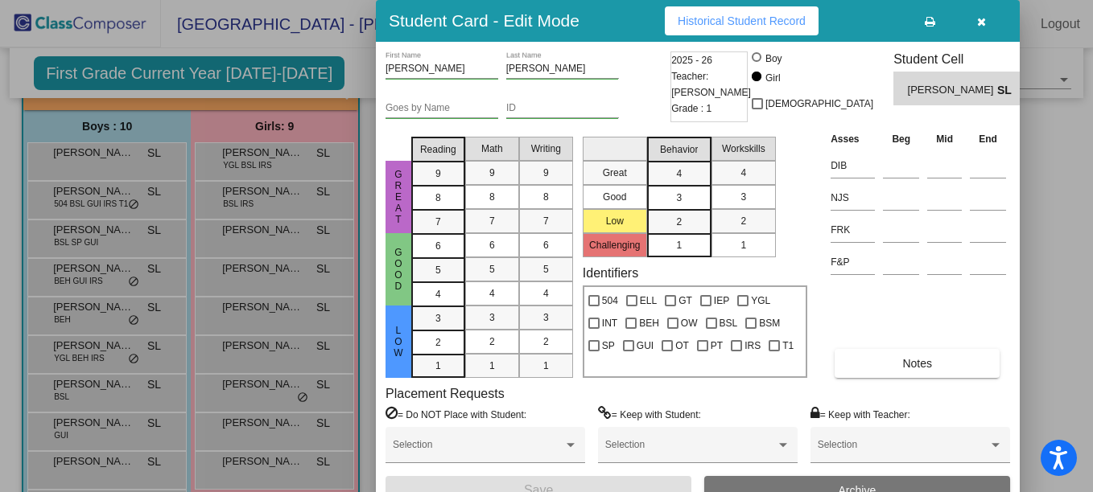
click at [257, 359] on div at bounding box center [546, 246] width 1093 height 492
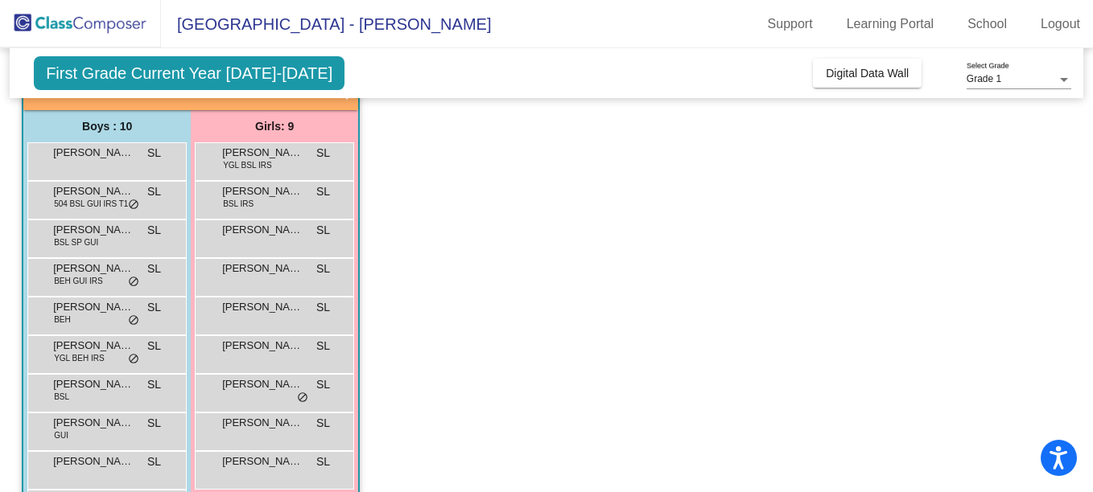
click at [257, 359] on div "[PERSON_NAME] lock do_not_disturb_alt" at bounding box center [274, 352] width 154 height 33
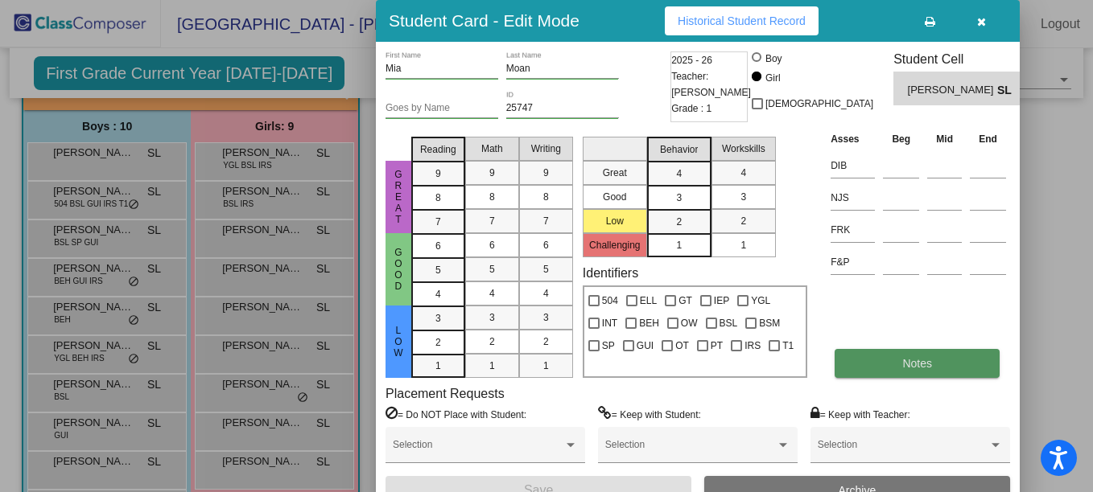
click at [908, 353] on button "Notes" at bounding box center [916, 363] width 165 height 29
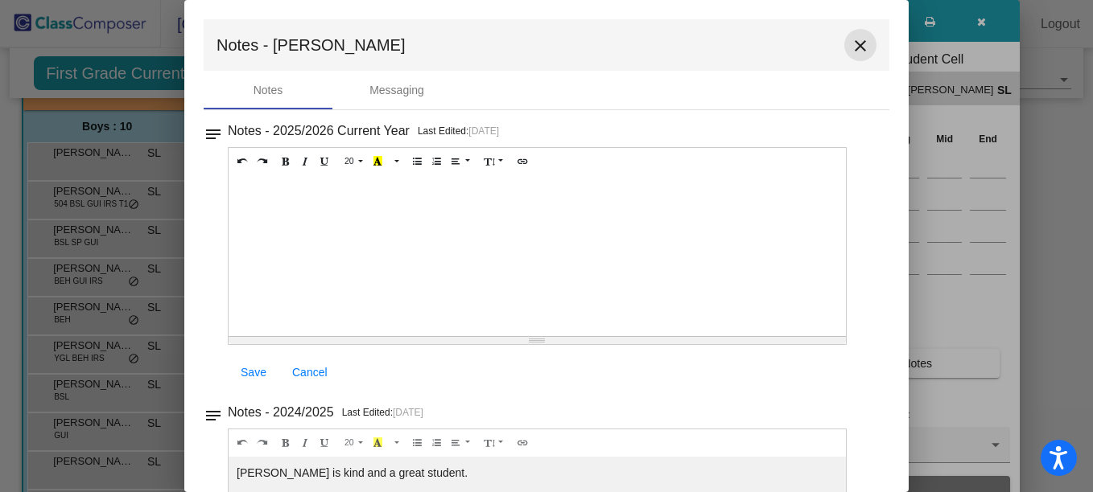
click at [855, 43] on mat-icon "close" at bounding box center [860, 45] width 19 height 19
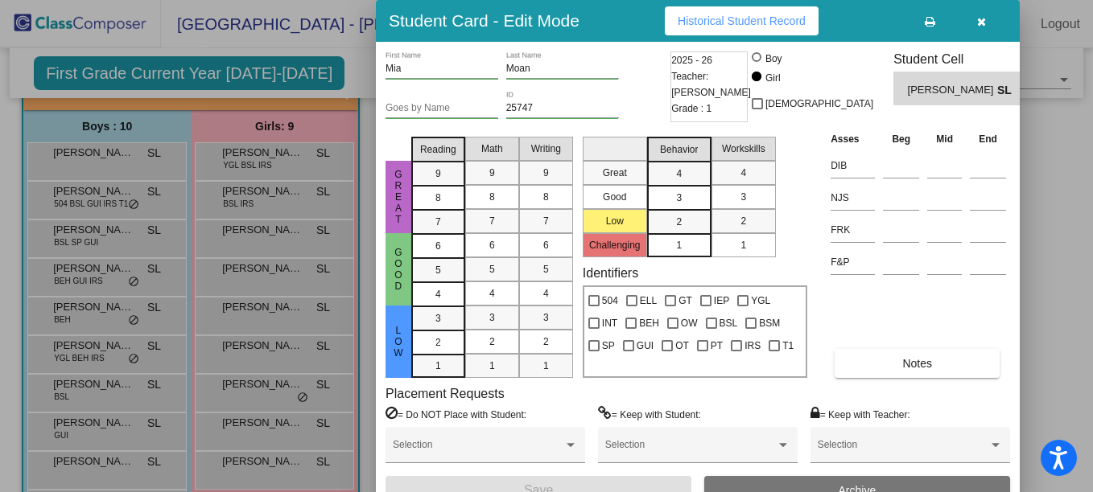
click at [252, 389] on div at bounding box center [546, 246] width 1093 height 492
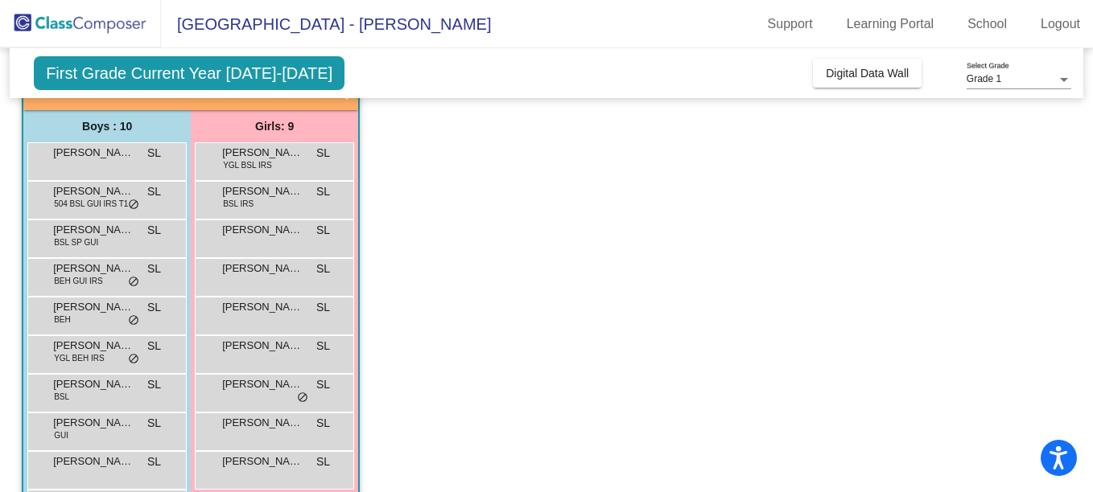
click at [252, 389] on span "[PERSON_NAME]" at bounding box center [262, 385] width 80 height 16
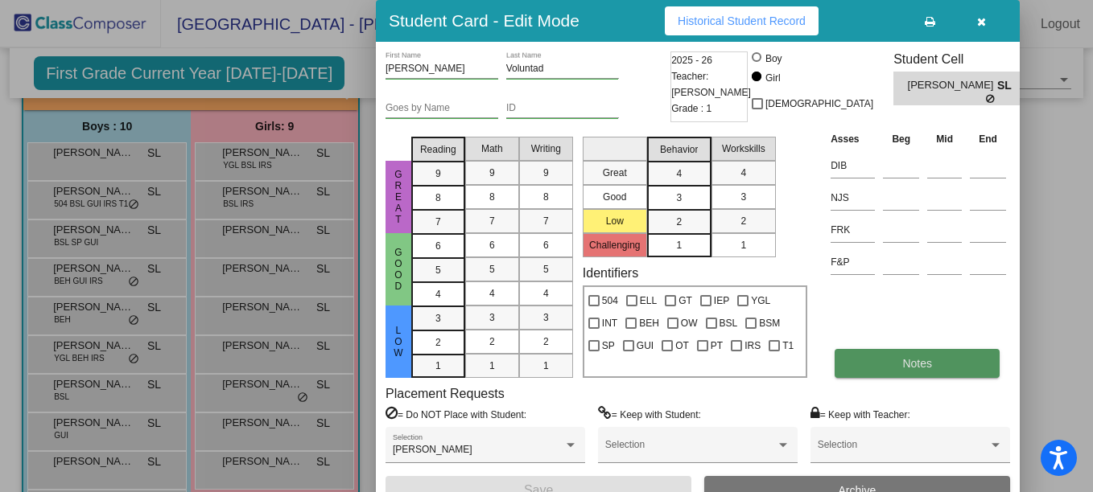
click at [920, 360] on span "Notes" at bounding box center [917, 363] width 30 height 13
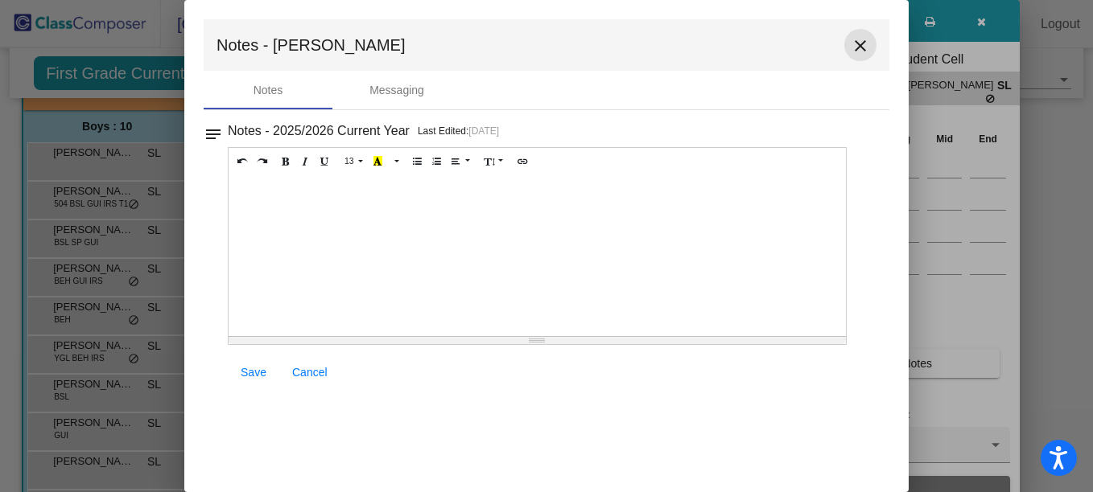
click at [864, 40] on mat-icon "close" at bounding box center [860, 45] width 19 height 19
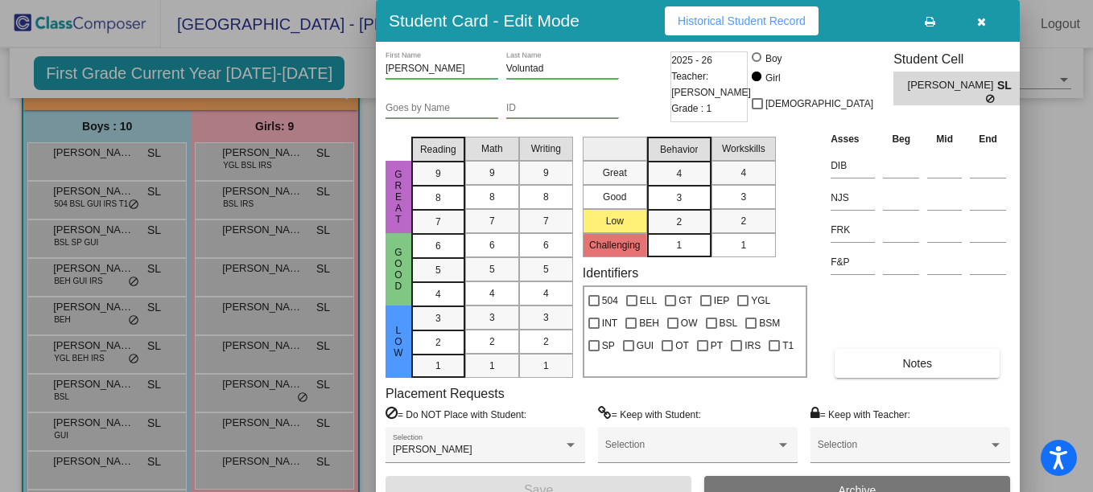
click at [269, 430] on div at bounding box center [546, 246] width 1093 height 492
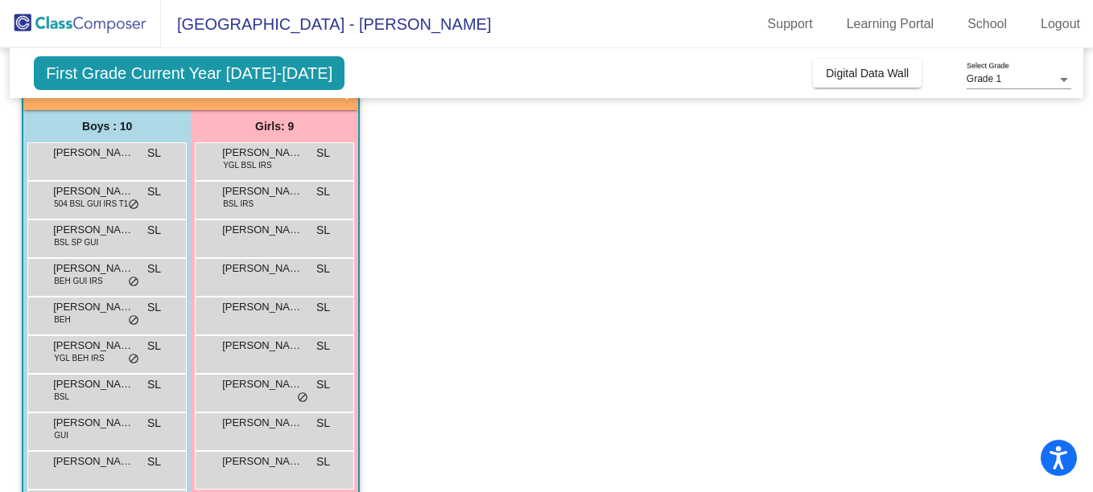
click at [269, 430] on span "[PERSON_NAME]" at bounding box center [262, 423] width 80 height 16
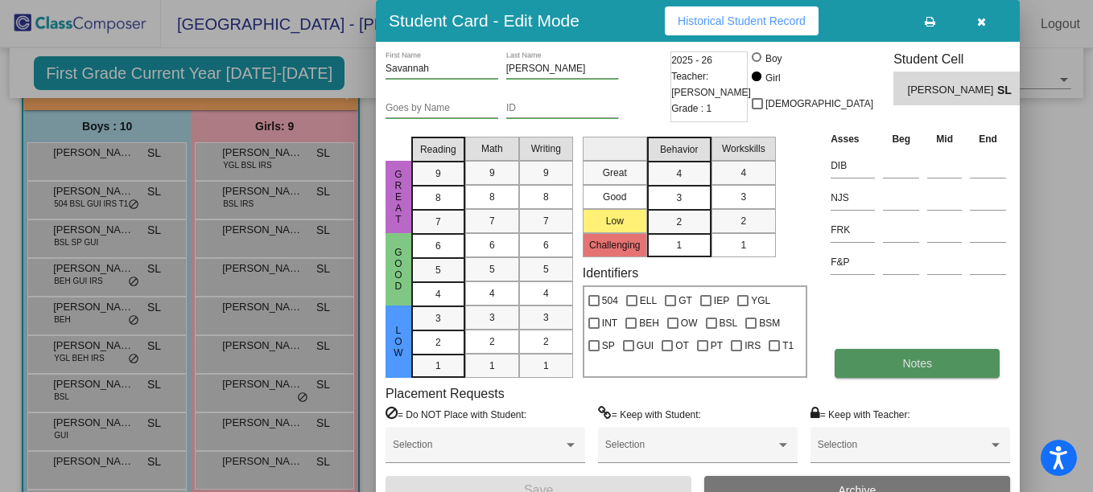
click at [924, 368] on span "Notes" at bounding box center [917, 363] width 30 height 13
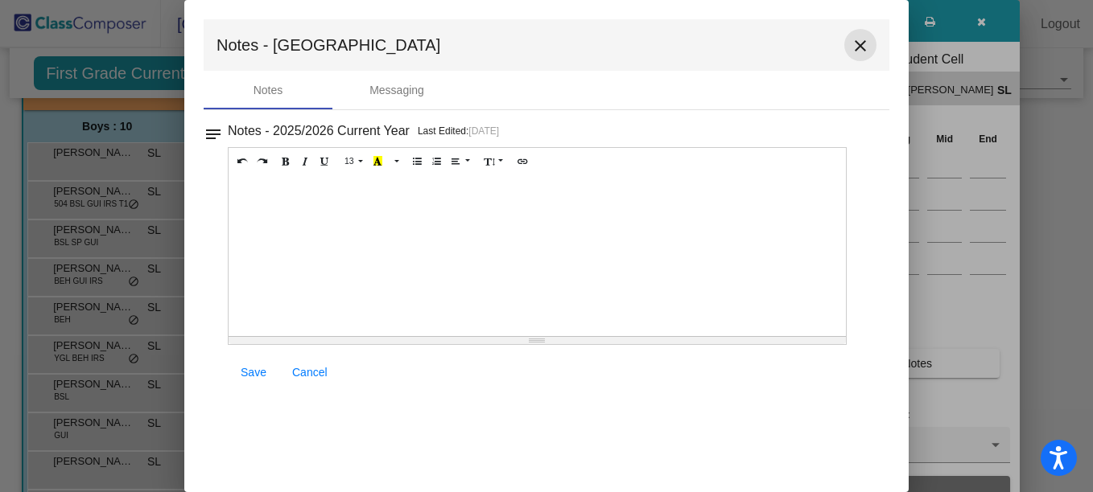
click at [862, 44] on mat-icon "close" at bounding box center [860, 45] width 19 height 19
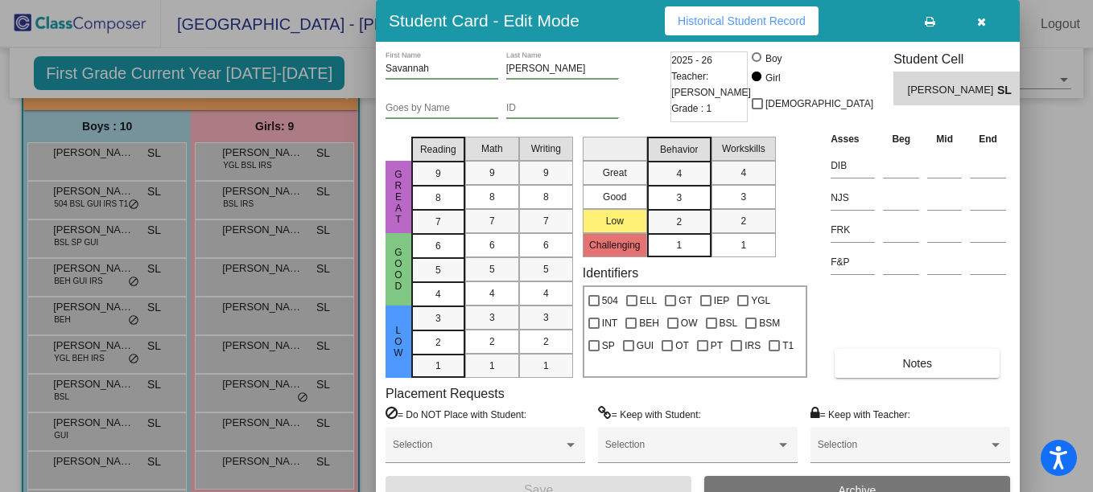
click at [285, 465] on div at bounding box center [546, 246] width 1093 height 492
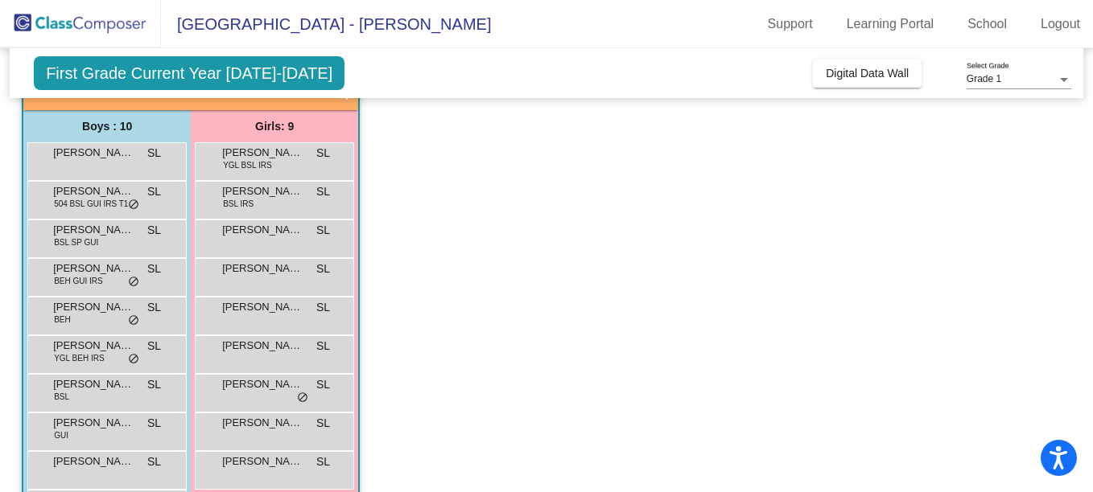
click at [285, 465] on span "[PERSON_NAME]" at bounding box center [262, 462] width 80 height 16
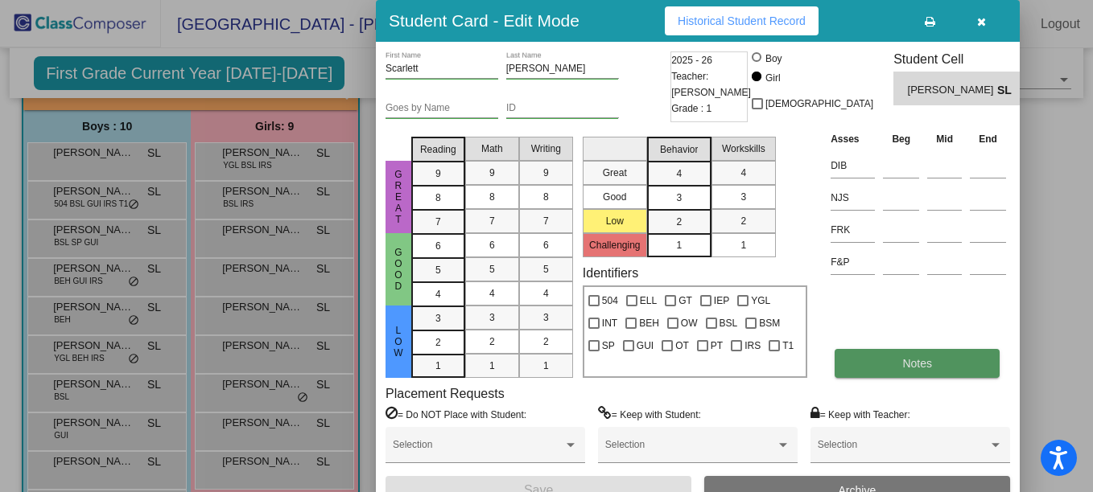
click at [909, 352] on button "Notes" at bounding box center [916, 363] width 165 height 29
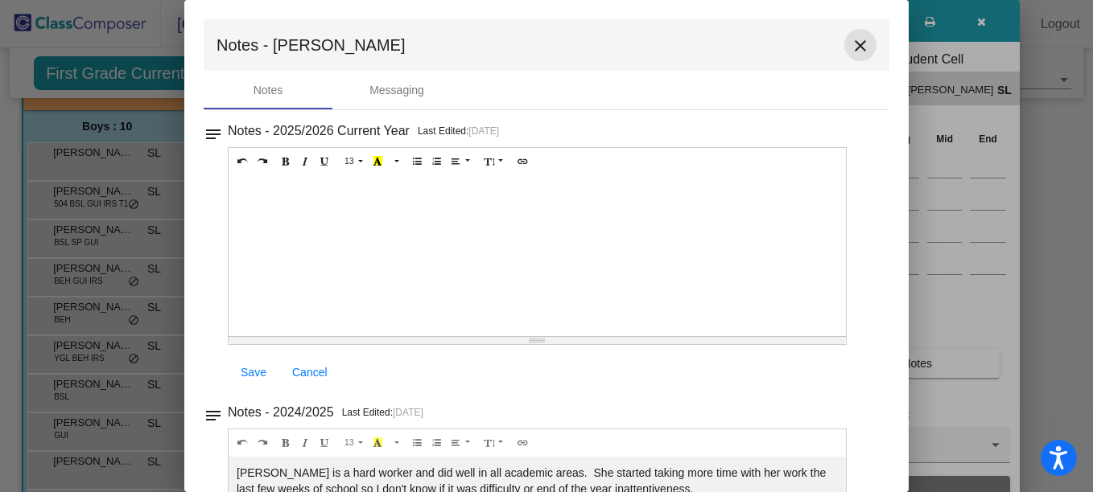
click at [851, 47] on mat-icon "close" at bounding box center [860, 45] width 19 height 19
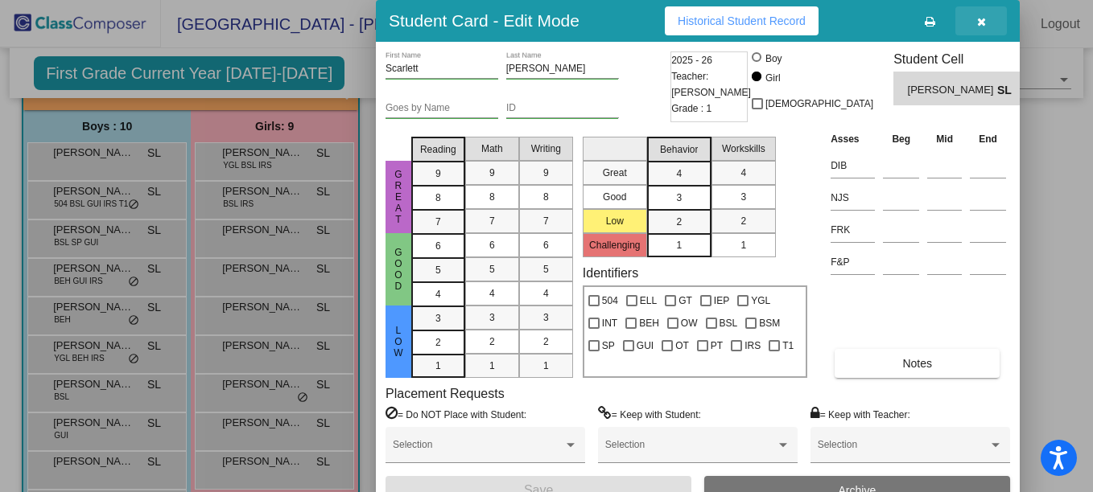
click at [979, 19] on icon "button" at bounding box center [981, 21] width 9 height 11
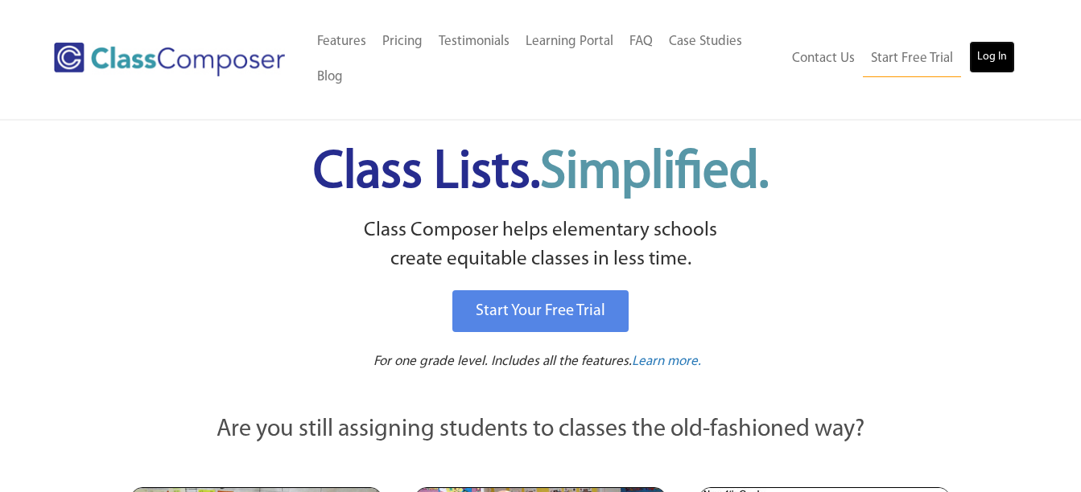
click at [997, 56] on link "Log In" at bounding box center [992, 57] width 46 height 32
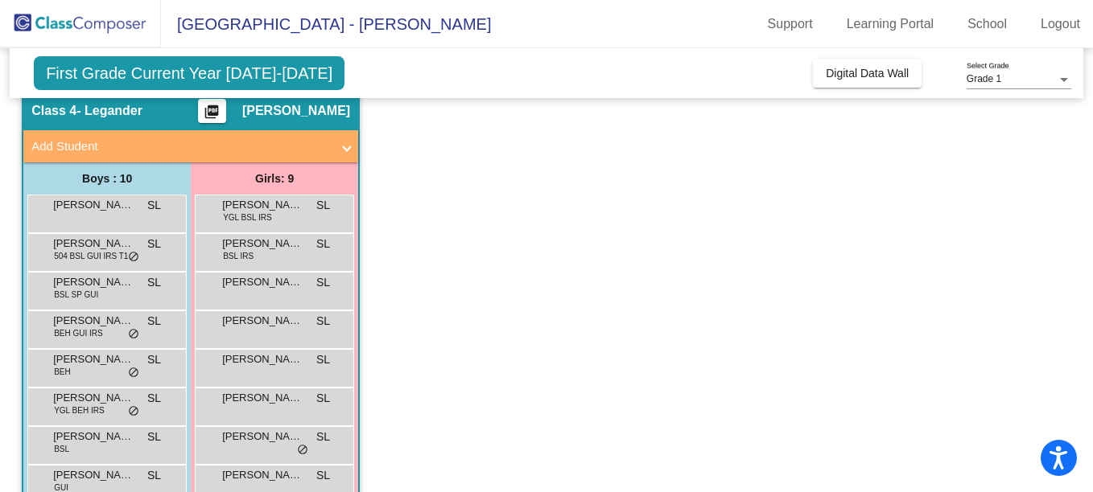
scroll to position [70, 0]
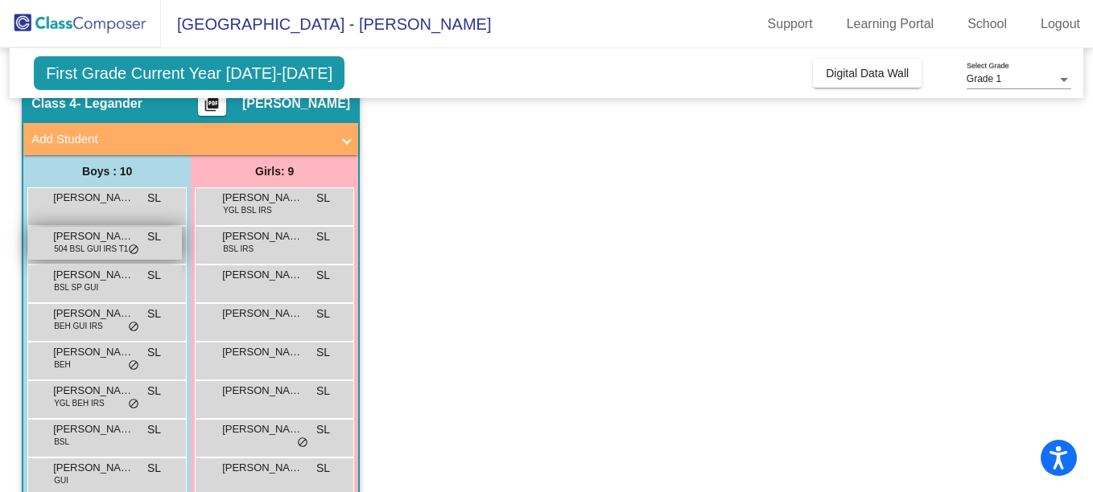
click at [103, 256] on div "Charlie Bauman 504 BSL GUI IRS T1 SL lock do_not_disturb_alt" at bounding box center [105, 243] width 154 height 33
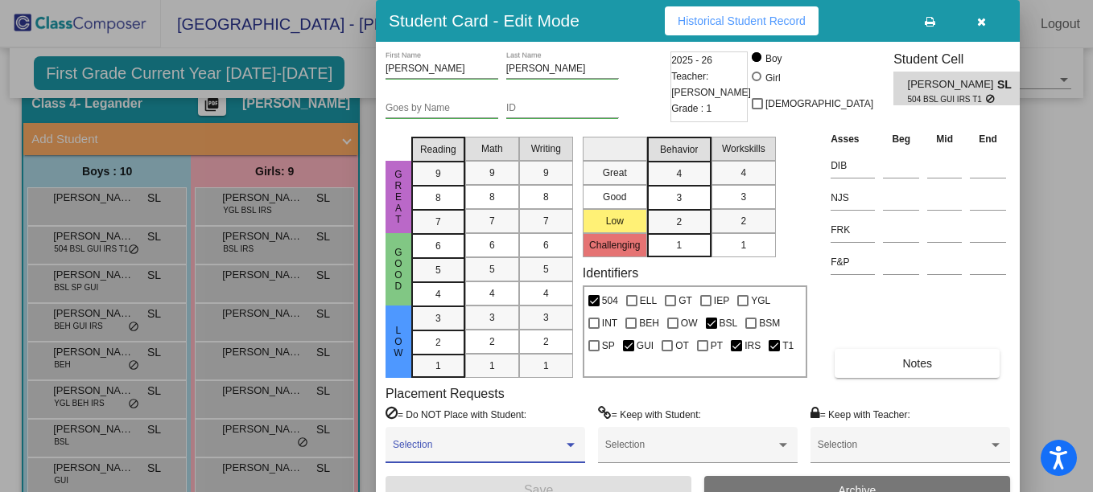
click at [566, 442] on div at bounding box center [570, 445] width 14 height 11
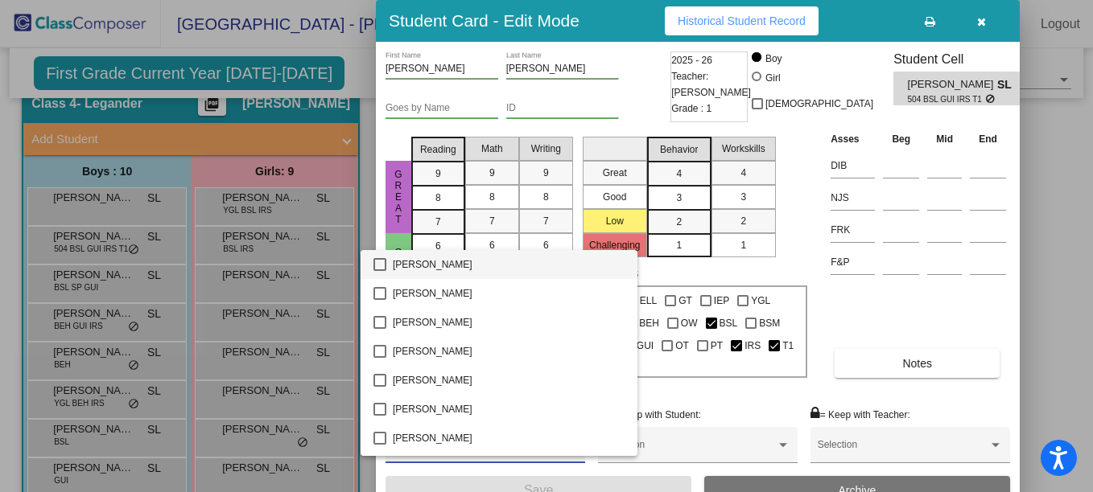
click at [736, 393] on div at bounding box center [546, 246] width 1093 height 492
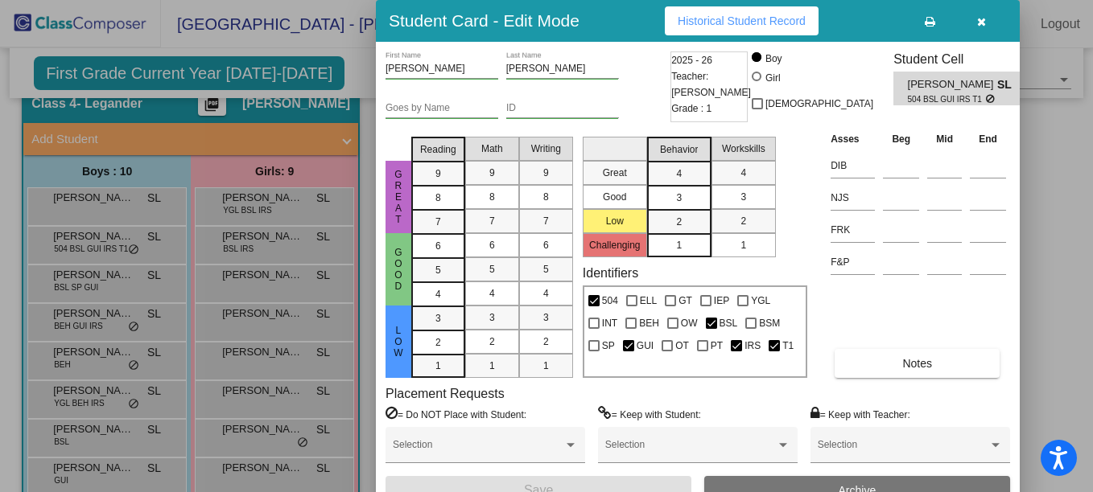
click at [979, 19] on icon "button" at bounding box center [981, 21] width 9 height 11
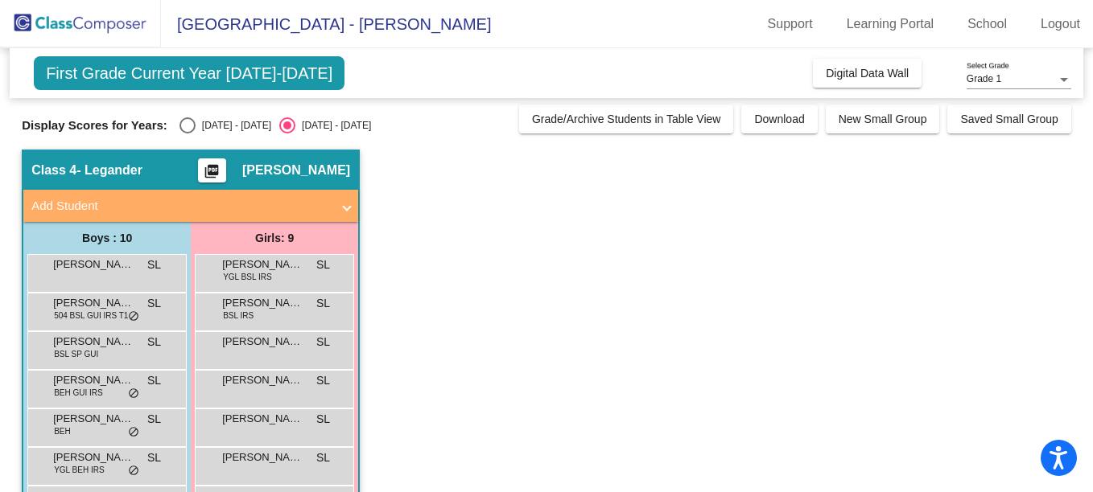
scroll to position [2, 0]
